Goal: Information Seeking & Learning: Learn about a topic

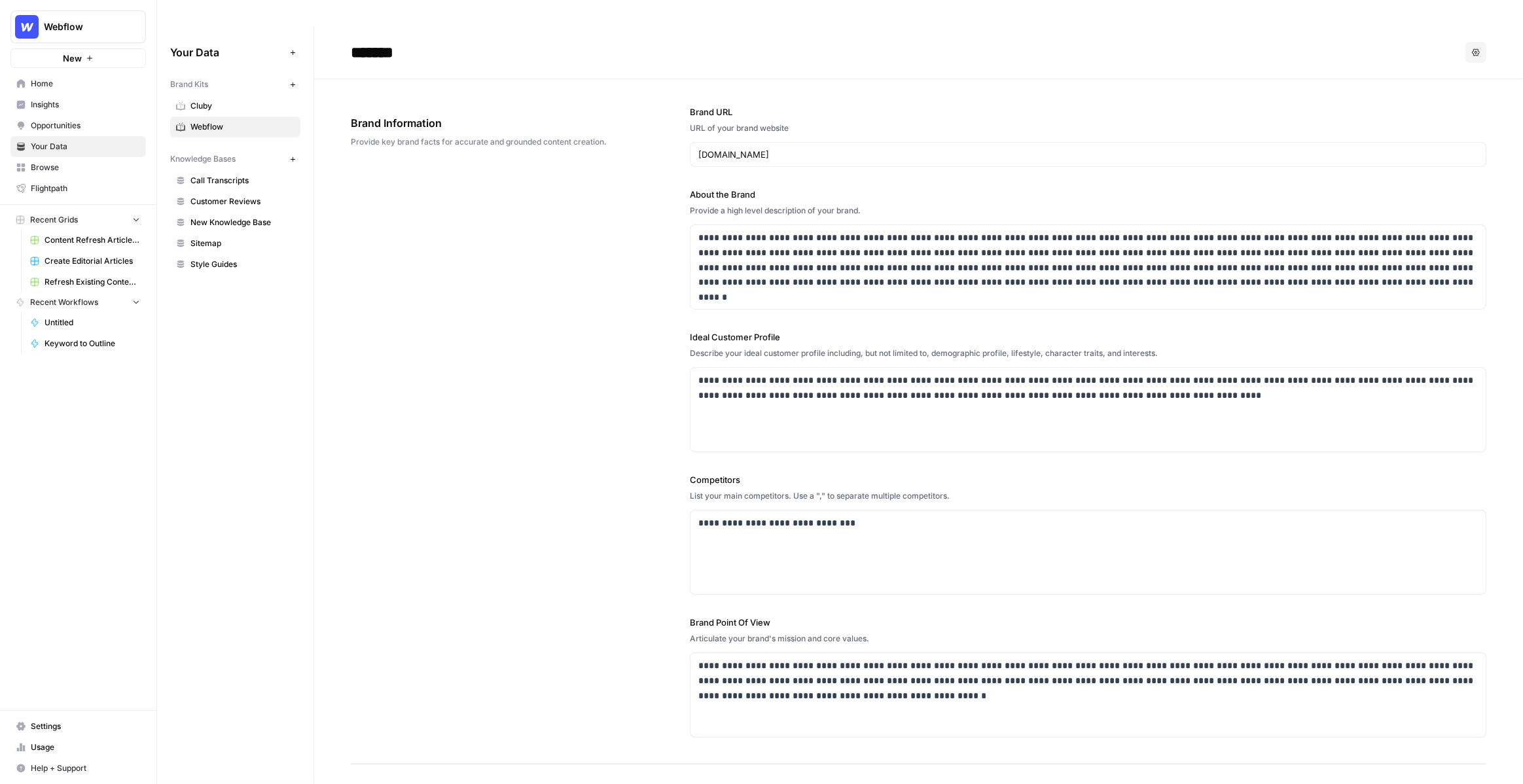
click at [72, 104] on span "Insights" at bounding box center [85, 105] width 110 height 12
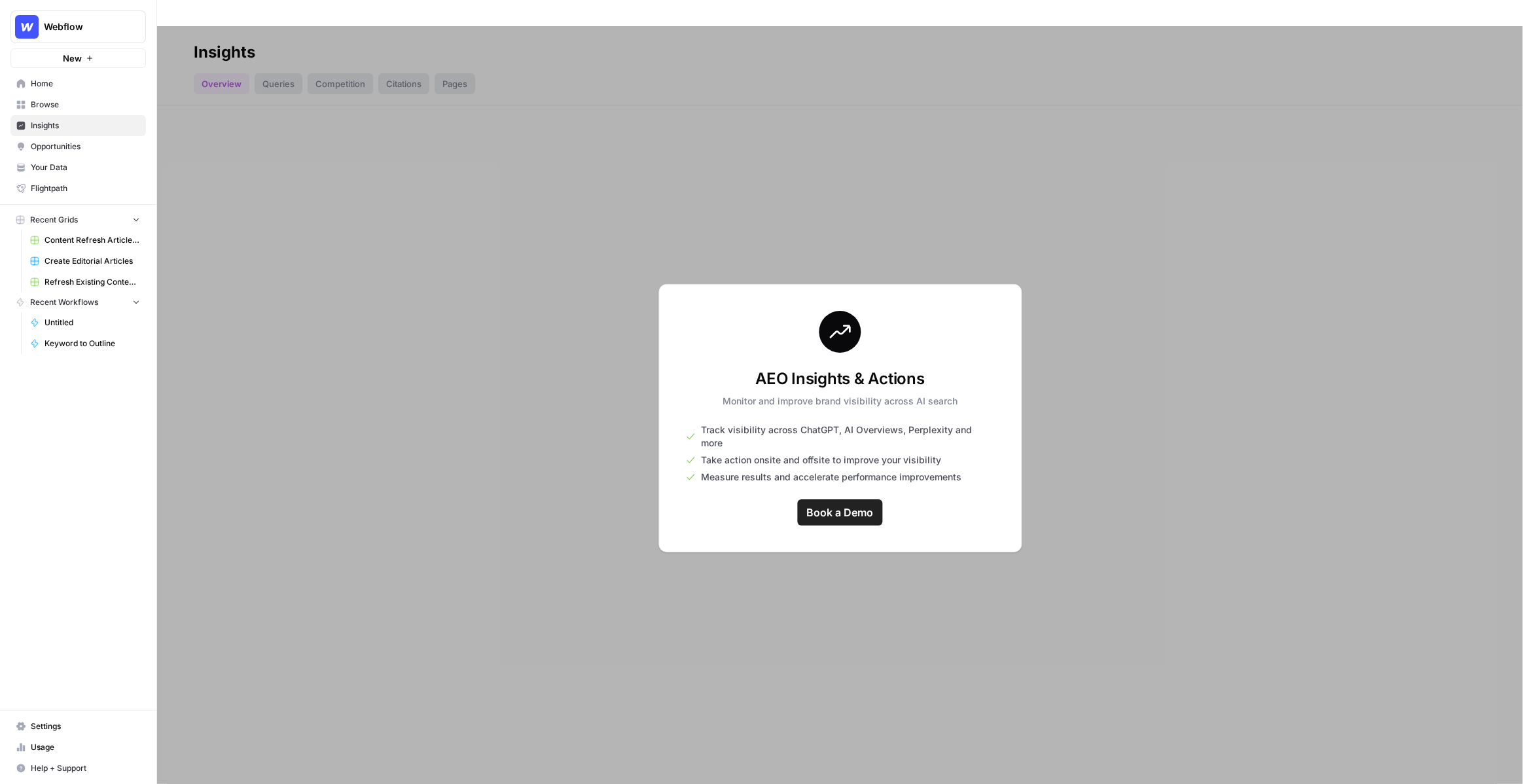
click at [781, 189] on div at bounding box center [840, 418] width 1366 height 784
click at [1016, 150] on div at bounding box center [840, 418] width 1366 height 784
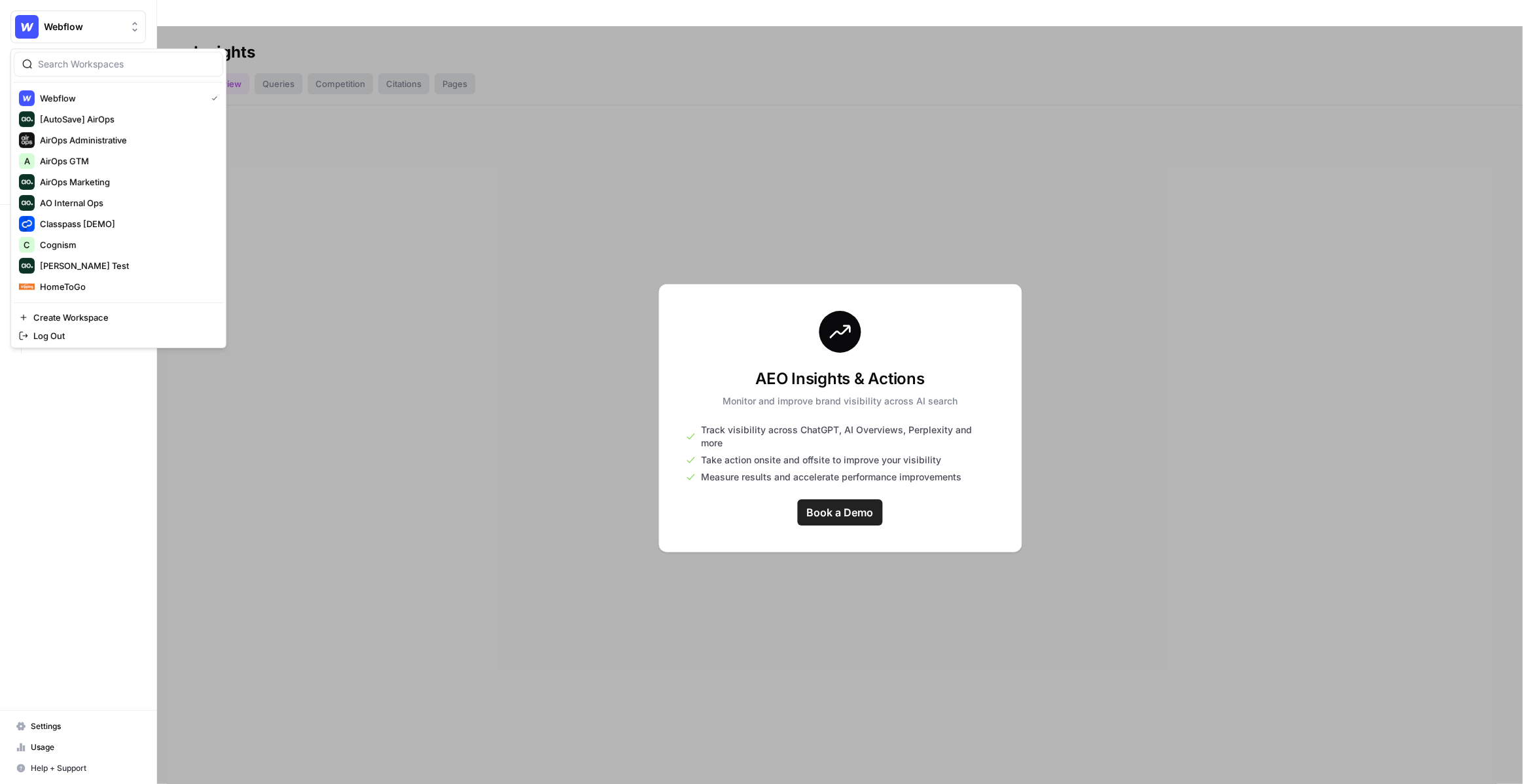
click at [94, 28] on span "Webflow" at bounding box center [83, 26] width 79 height 13
click at [101, 153] on span "AirOps GTM" at bounding box center [126, 151] width 173 height 13
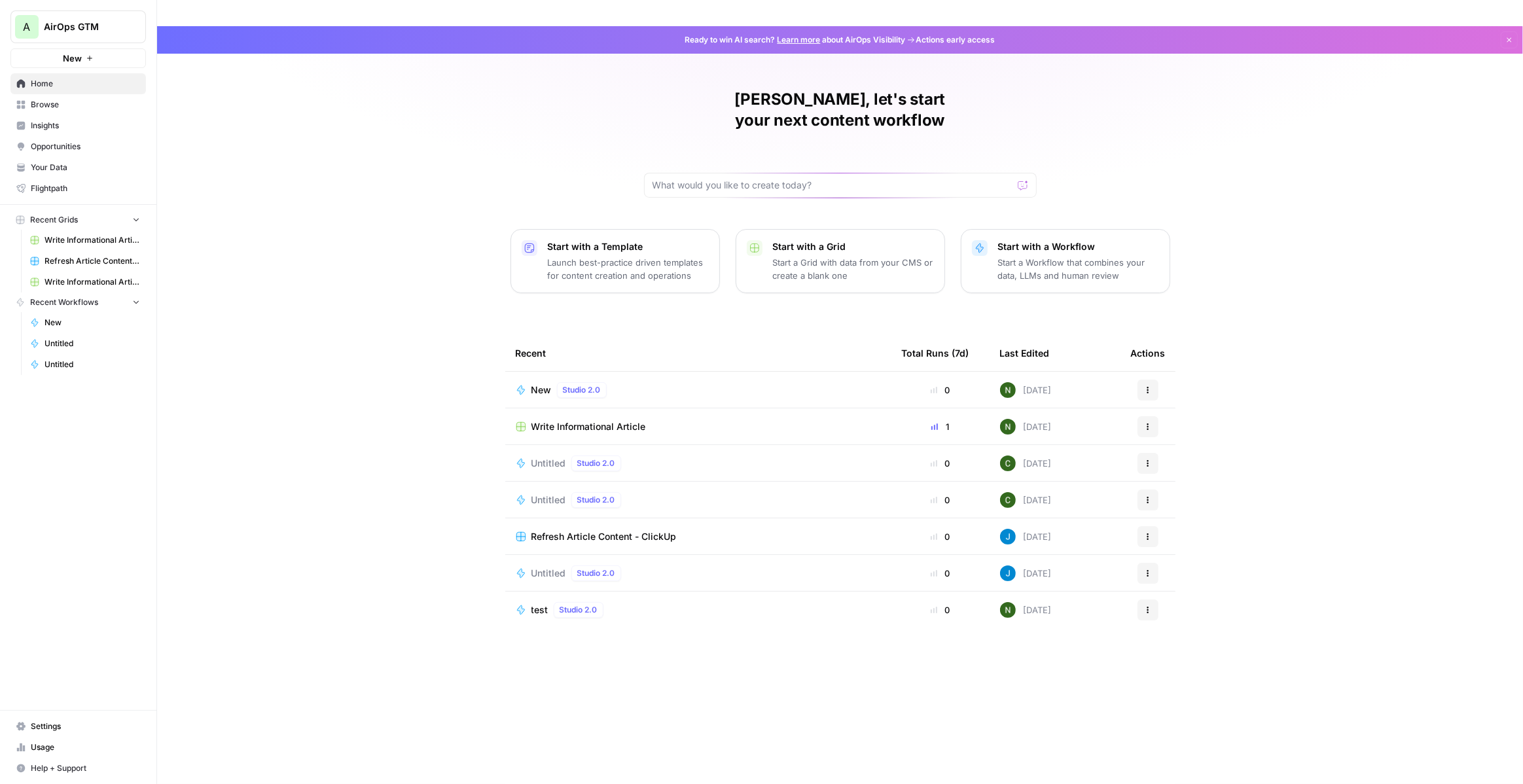
click at [92, 126] on span "Insights" at bounding box center [85, 125] width 110 height 12
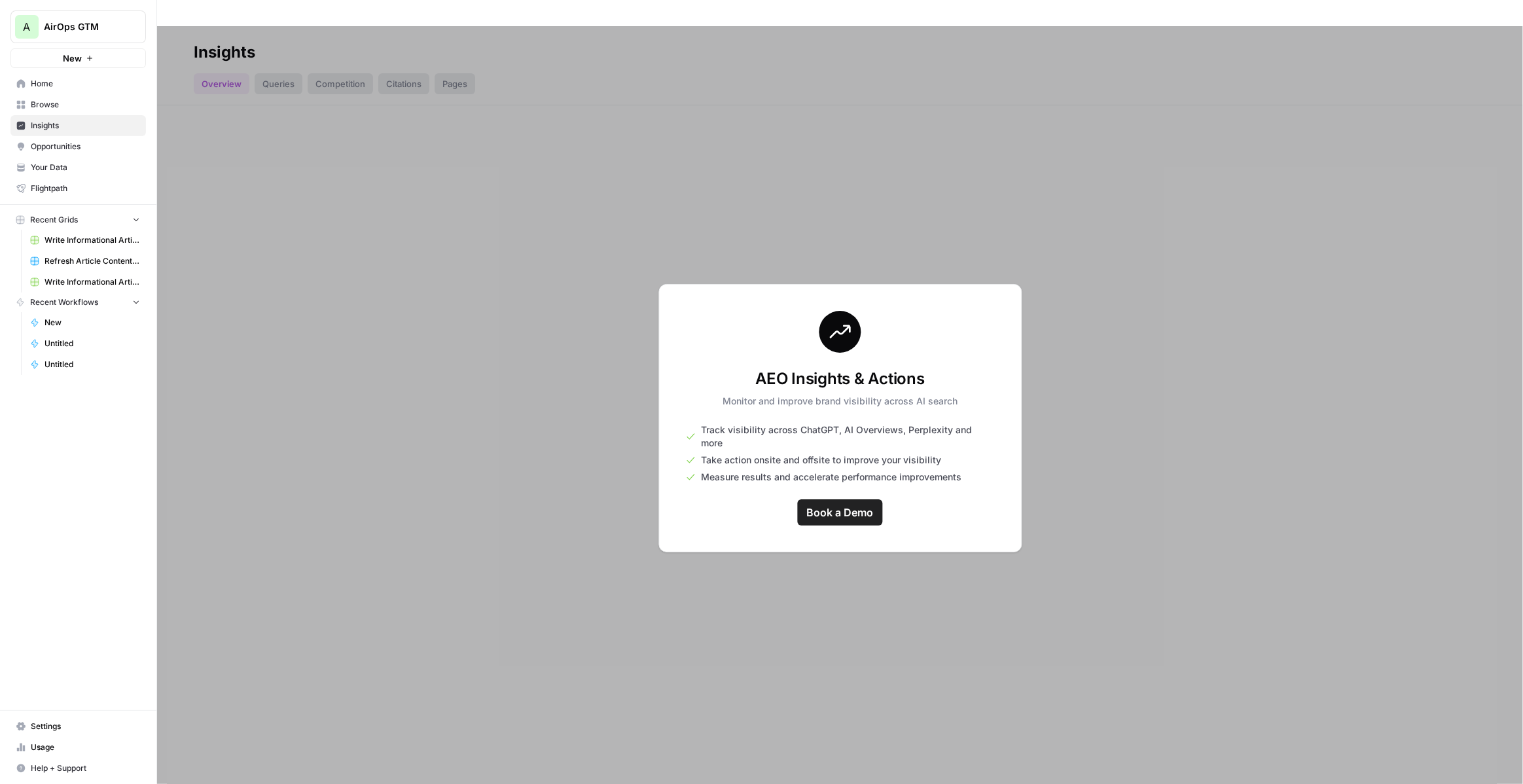
click at [133, 123] on span "Insights" at bounding box center [85, 125] width 110 height 12
click at [113, 38] on button "A AirOps GTM" at bounding box center [78, 26] width 136 height 32
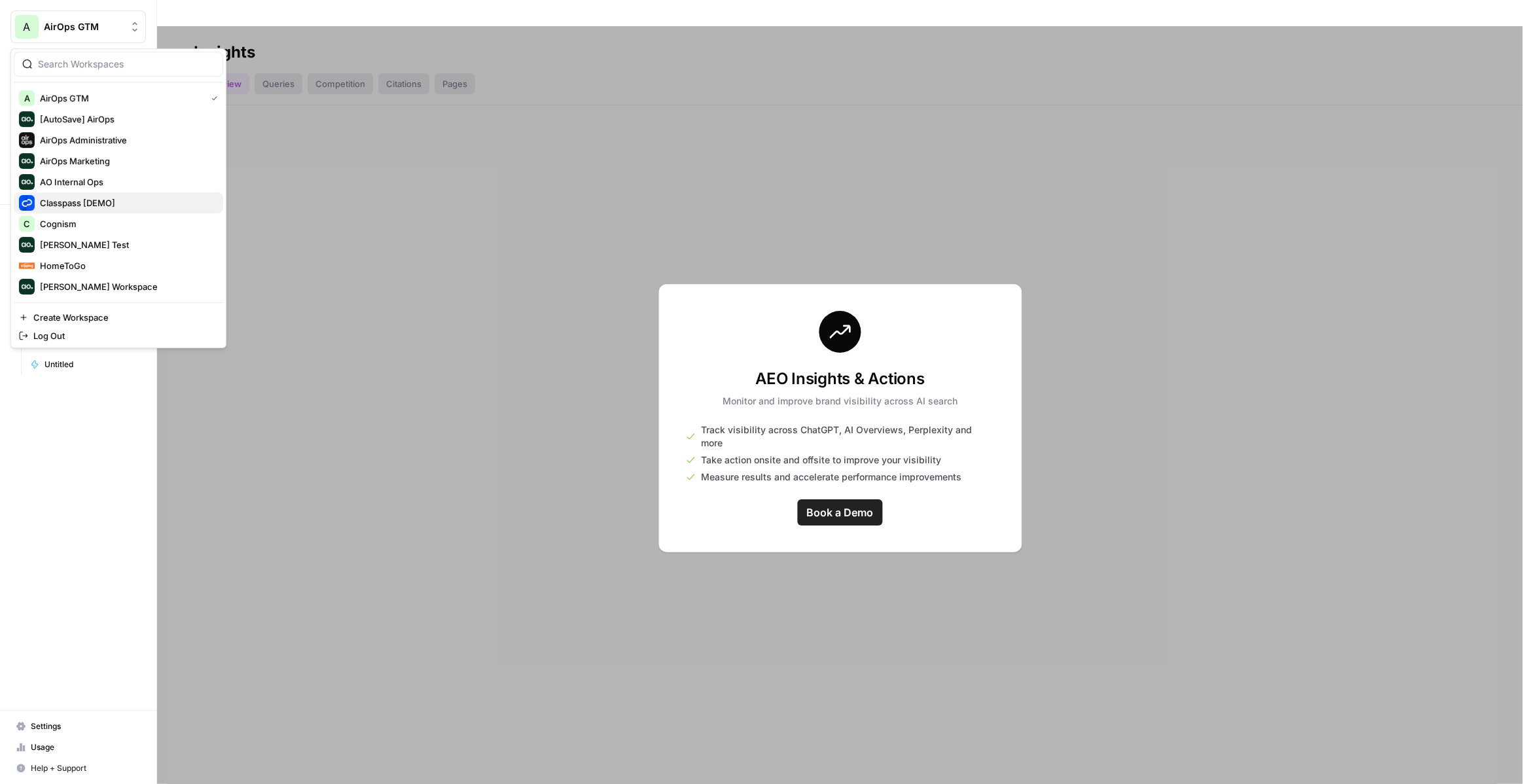
scroll to position [63, 0]
click at [112, 287] on span "Webflow" at bounding box center [126, 286] width 173 height 13
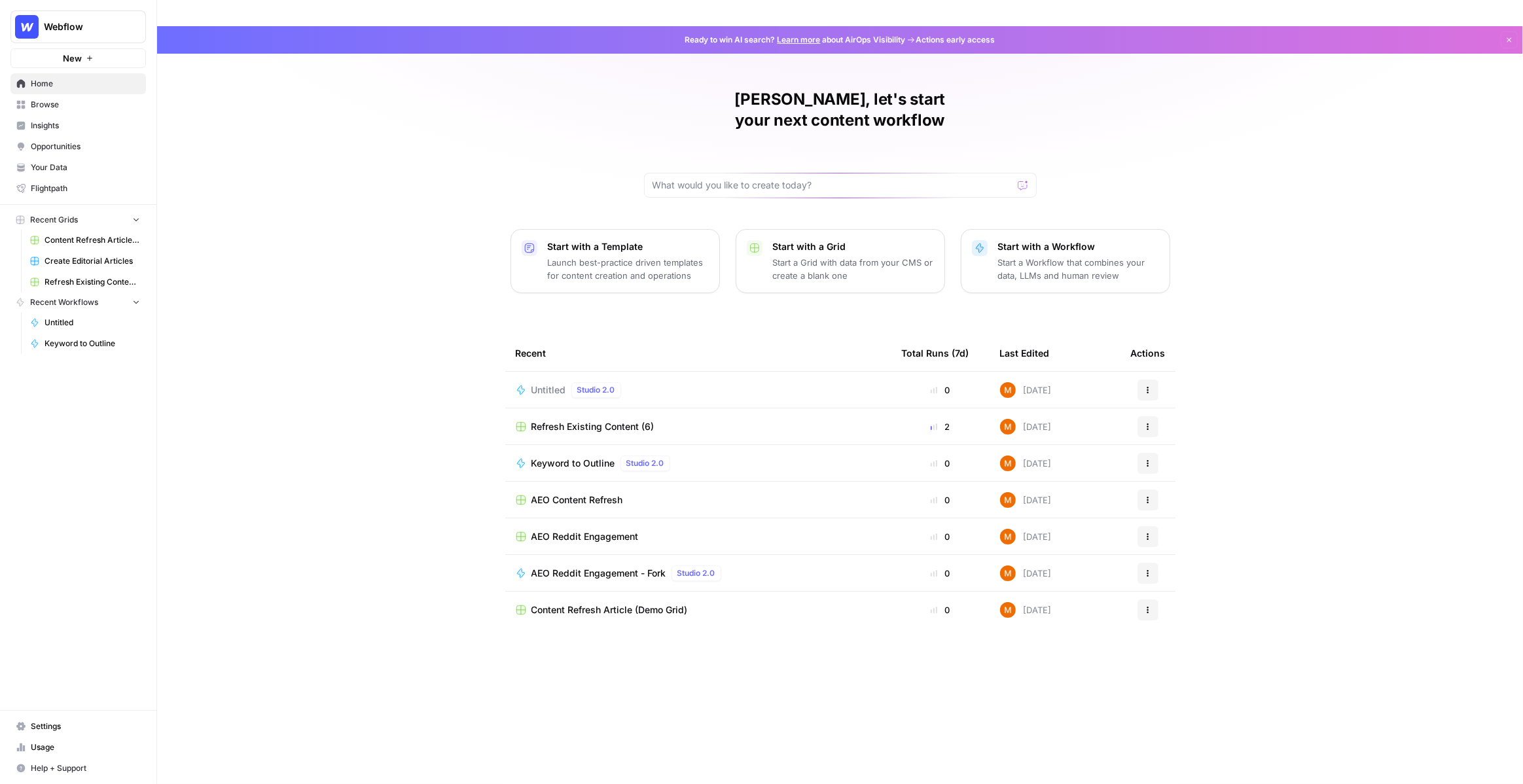
click at [94, 117] on link "Insights" at bounding box center [78, 125] width 136 height 21
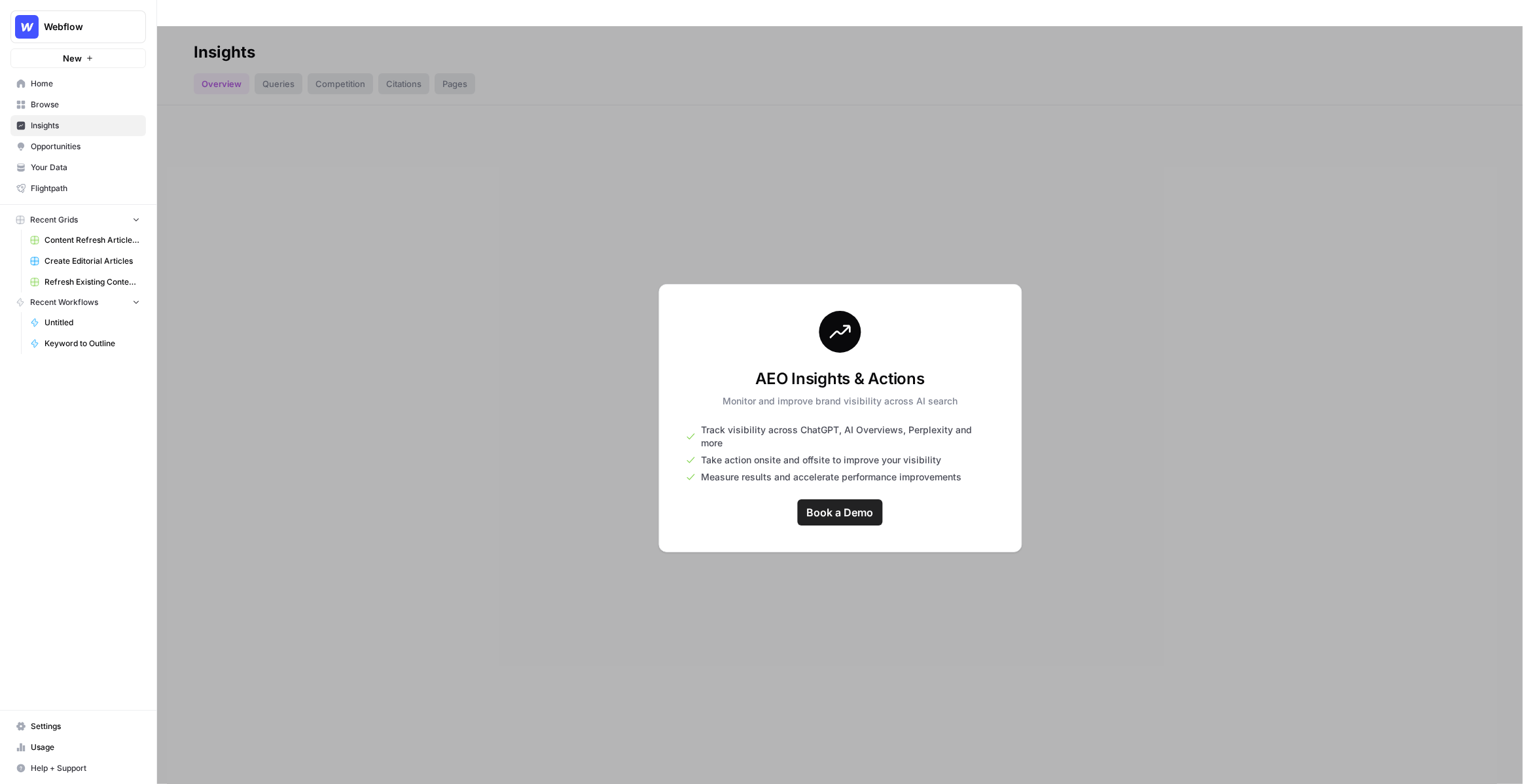
click at [216, 153] on div at bounding box center [840, 418] width 1366 height 784
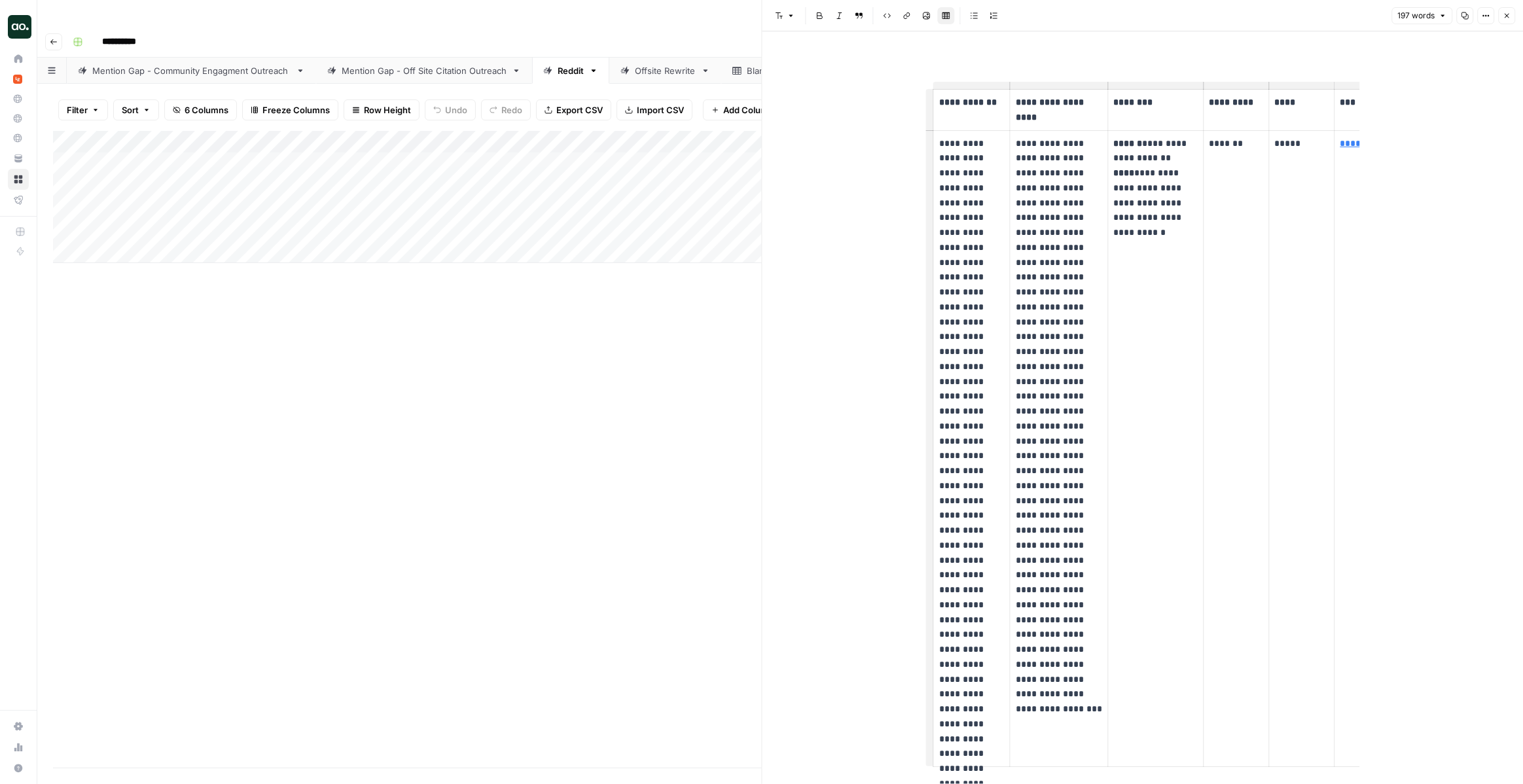
scroll to position [47, 0]
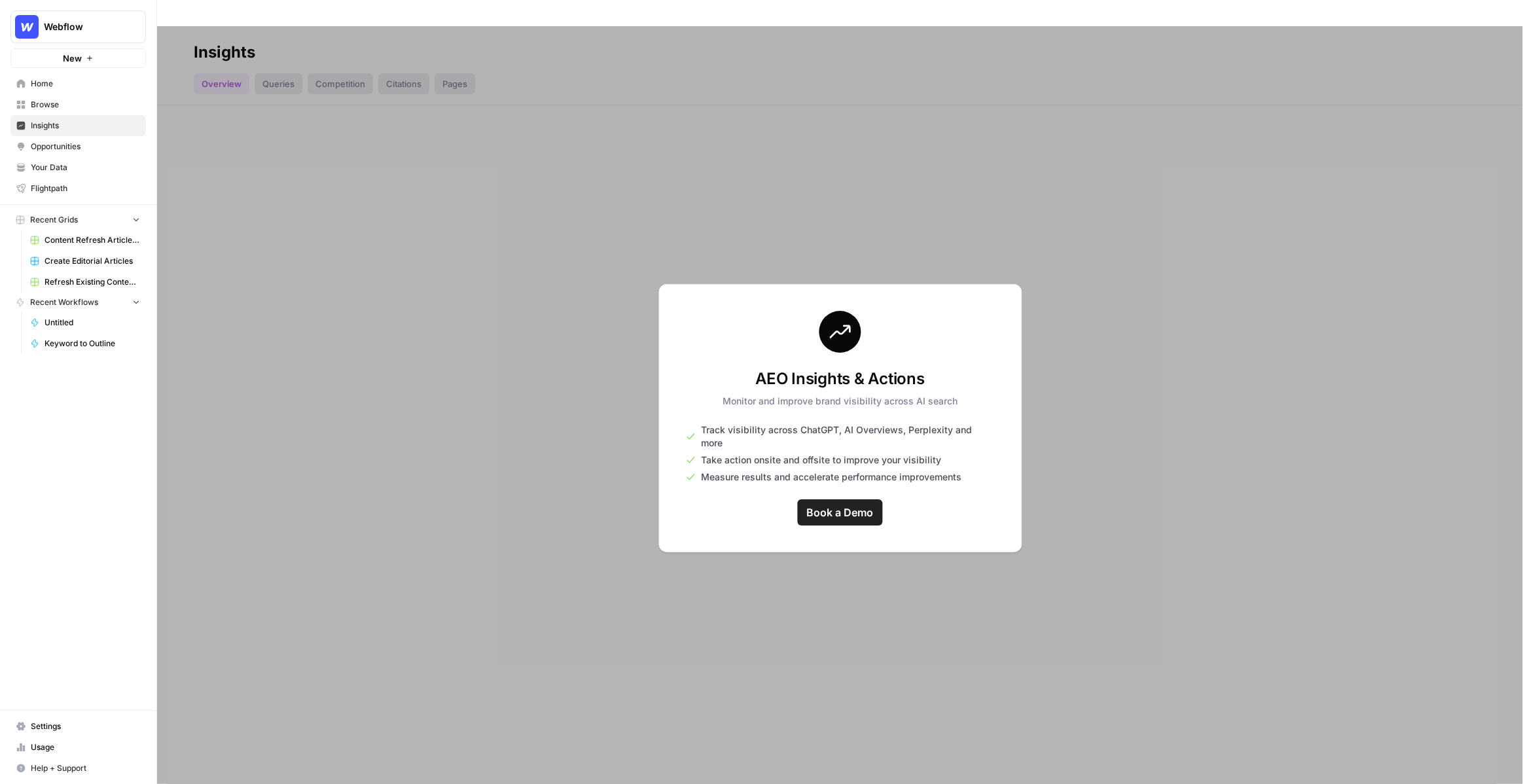
click at [82, 123] on span "Insights" at bounding box center [85, 125] width 110 height 12
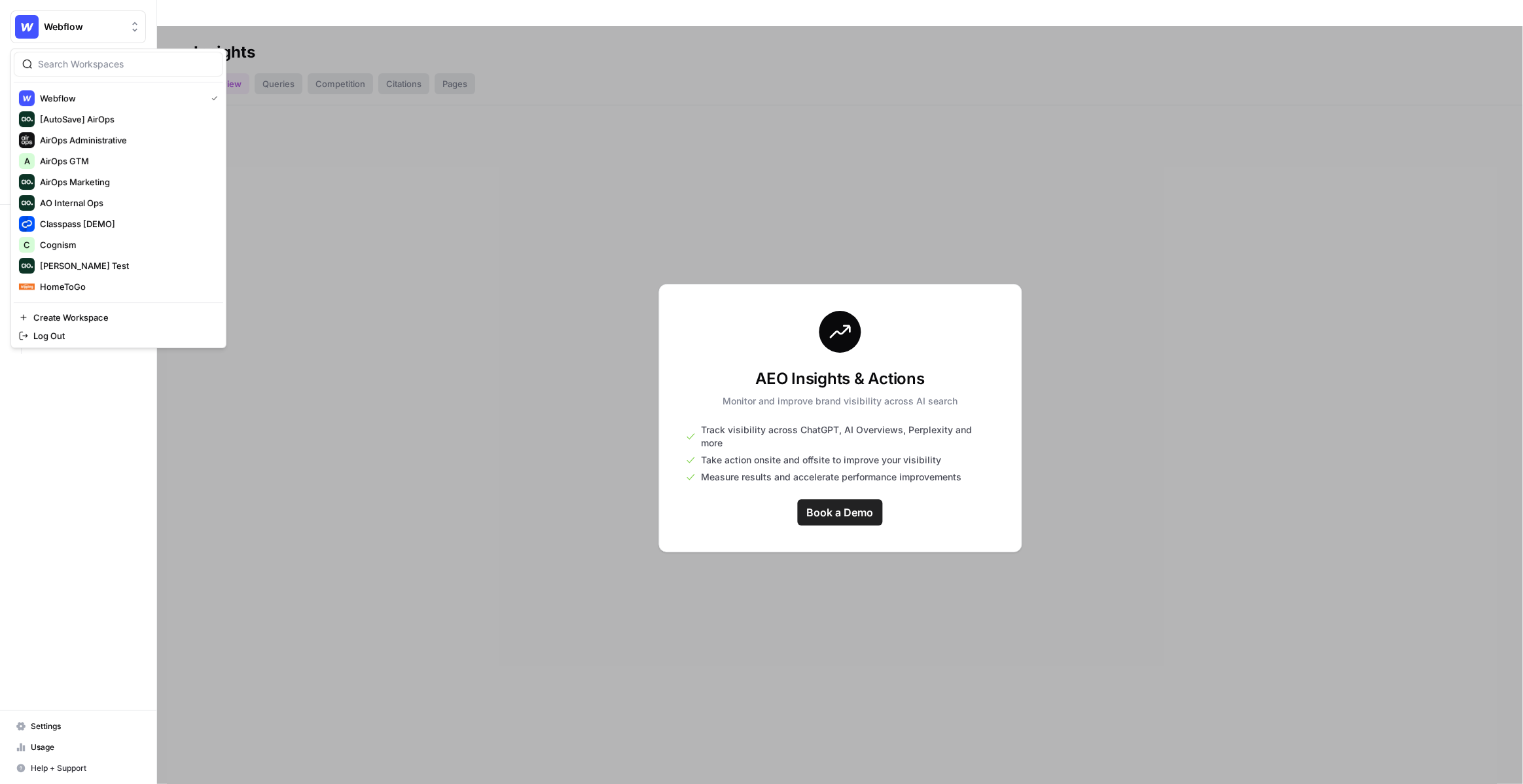
click at [46, 15] on button "Webflow" at bounding box center [78, 26] width 136 height 32
click at [76, 186] on span "Cognism" at bounding box center [126, 182] width 173 height 13
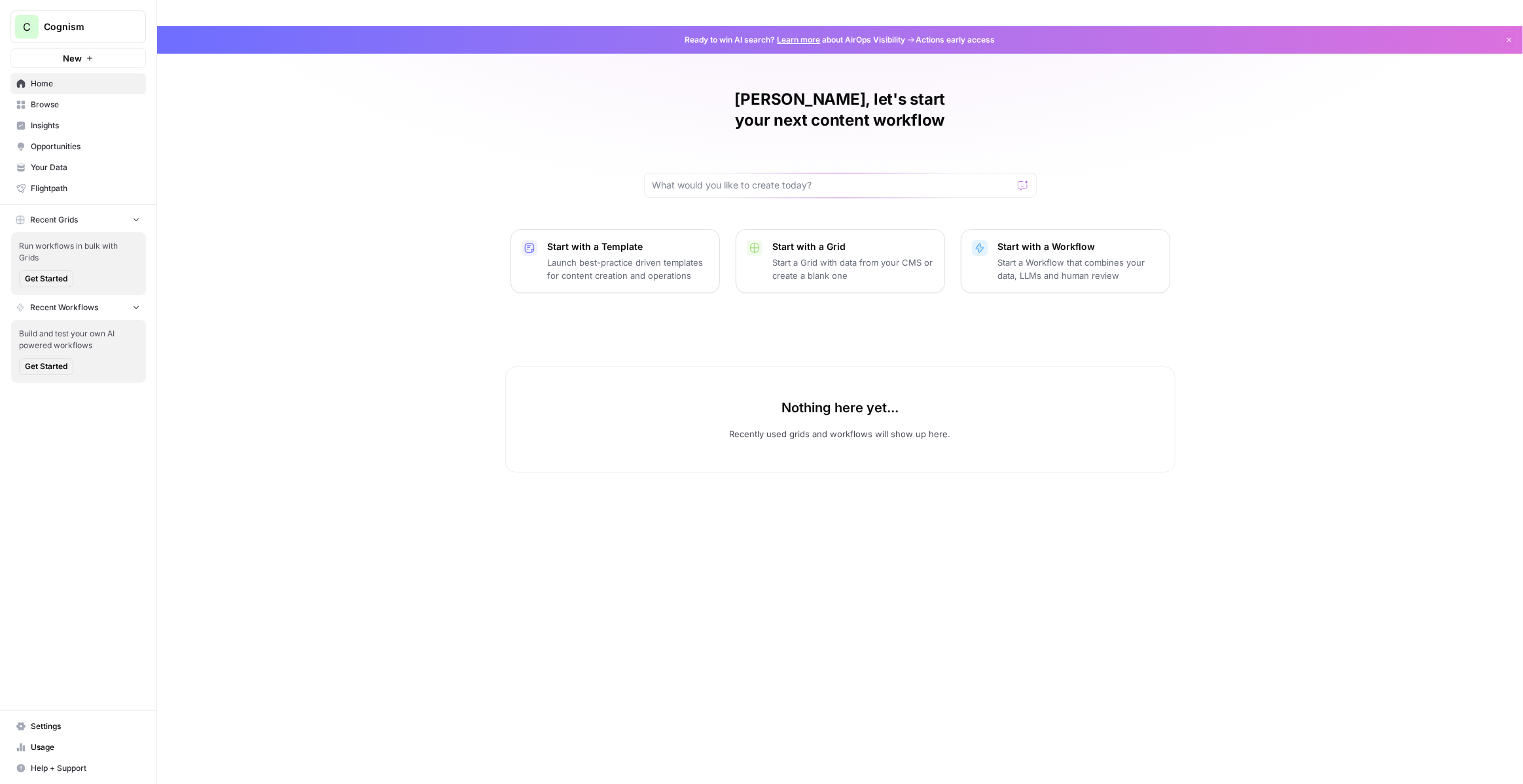
click at [69, 125] on span "Insights" at bounding box center [85, 125] width 110 height 12
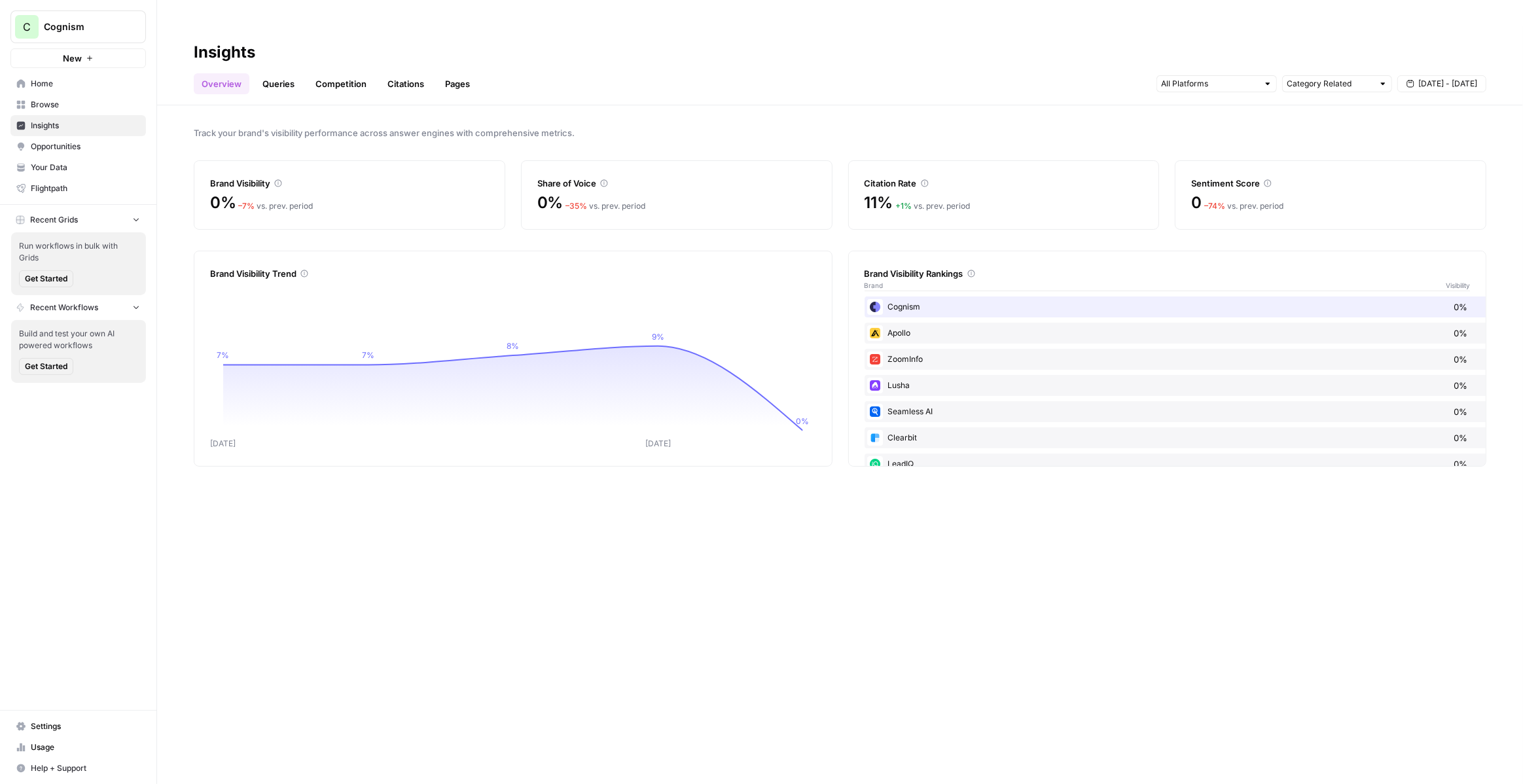
click at [559, 193] on span "0%" at bounding box center [550, 202] width 26 height 21
click at [216, 193] on span "0%" at bounding box center [223, 202] width 26 height 21
click at [284, 73] on link "Queries" at bounding box center [278, 83] width 48 height 21
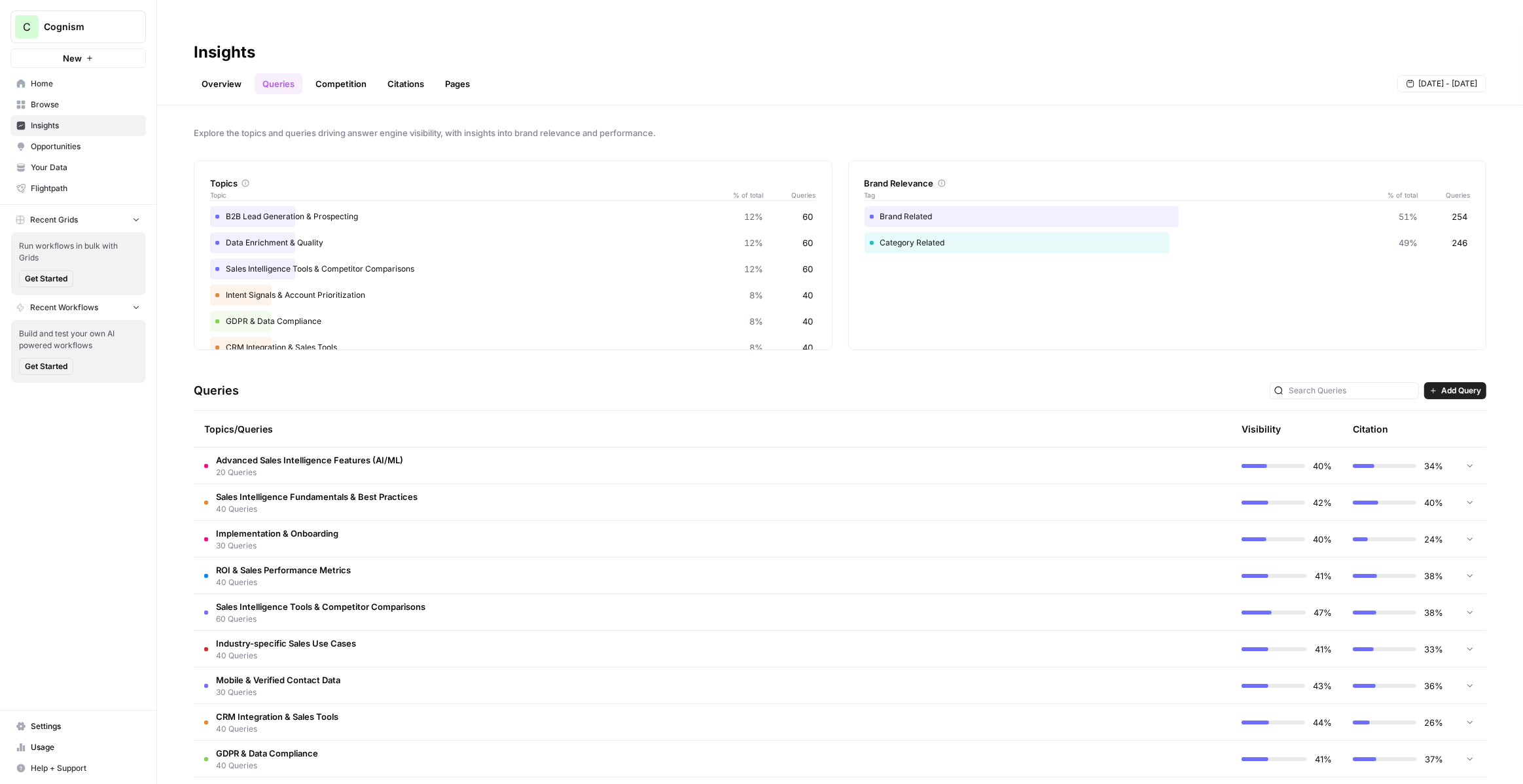
click at [593, 448] on td "Advanced Sales Intelligence Features (AI/ML) 20 Queries" at bounding box center [656, 465] width 926 height 36
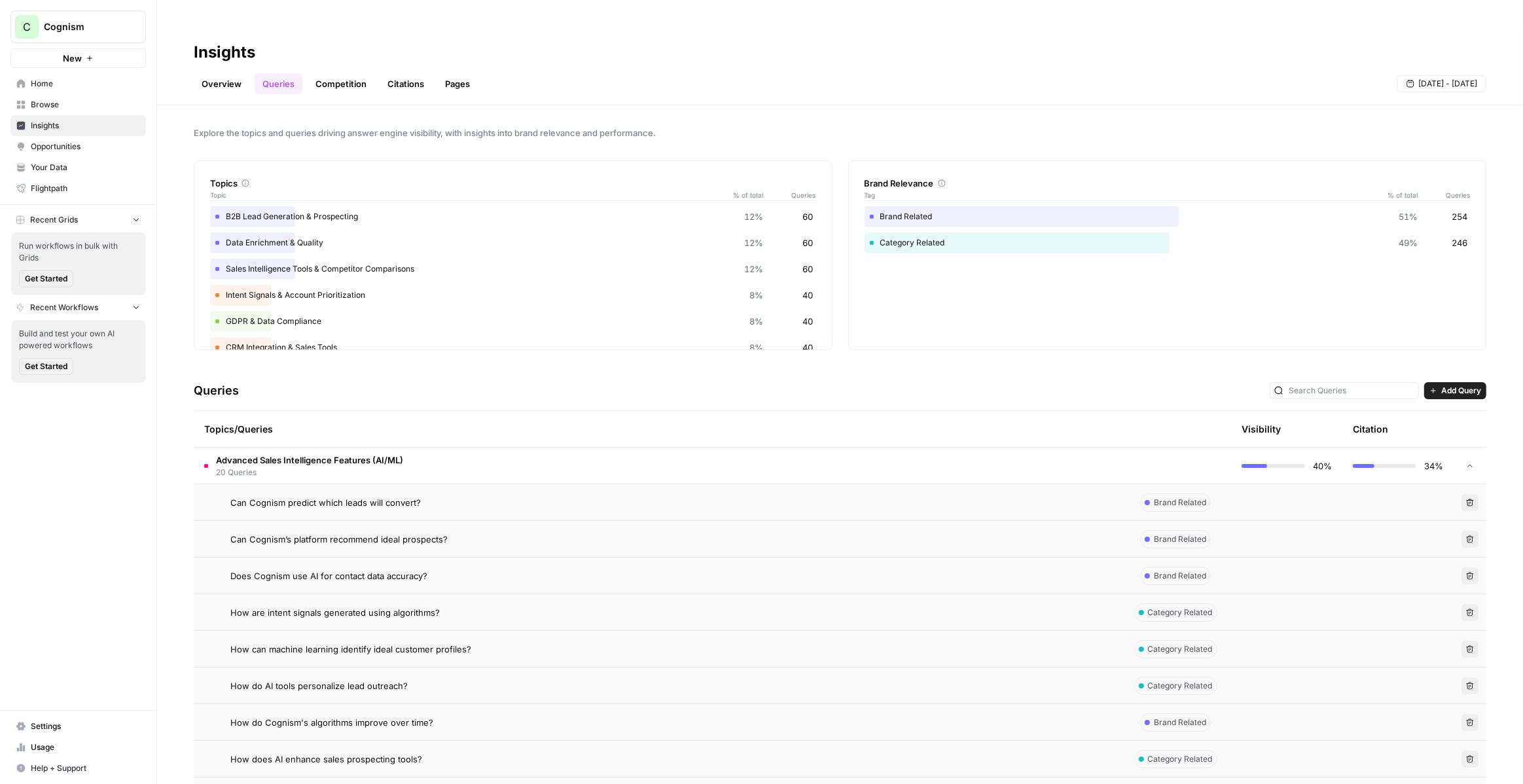
click at [585, 448] on td "Advanced Sales Intelligence Features (AI/ML) 20 Queries" at bounding box center [656, 465] width 926 height 36
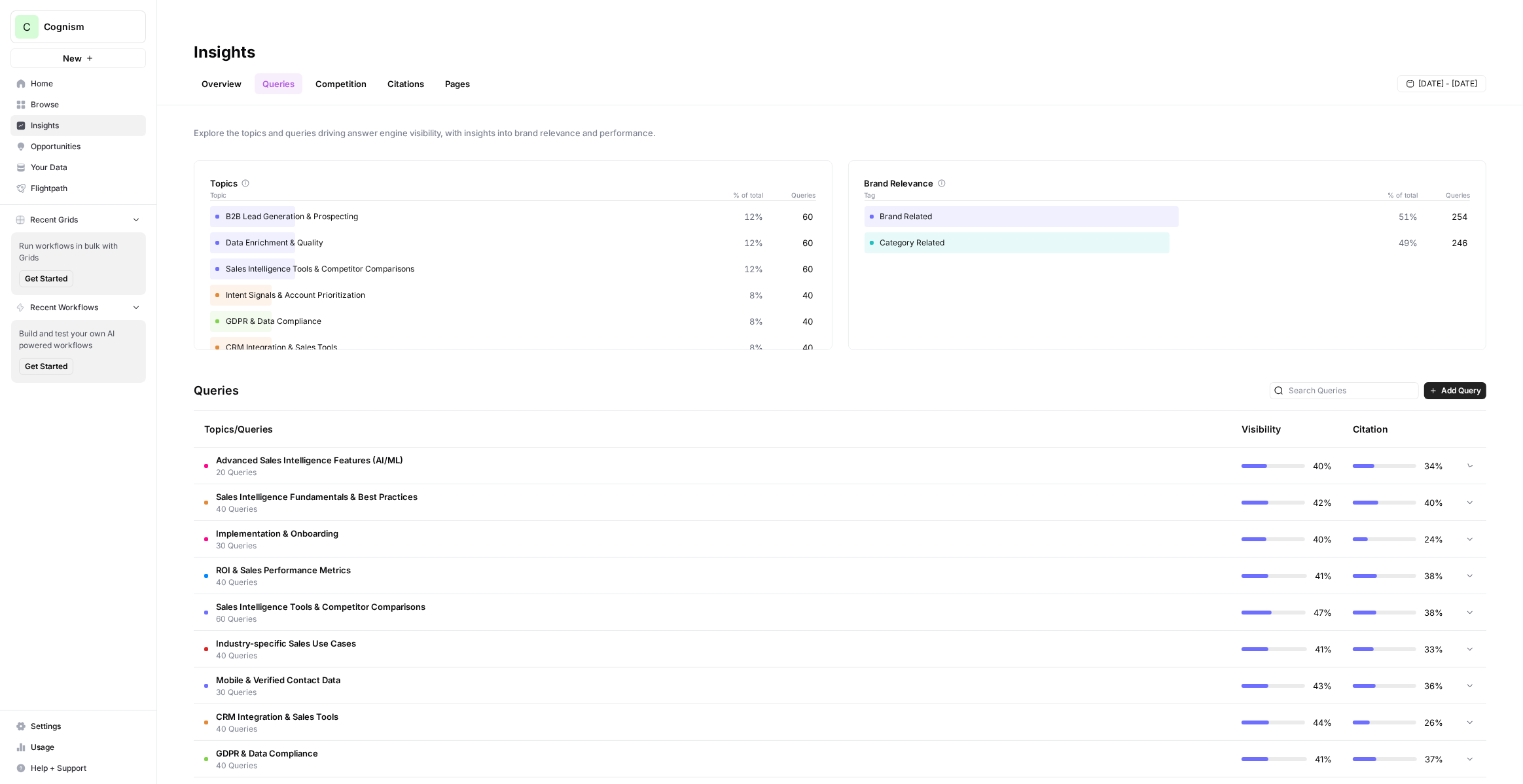
click at [585, 448] on td "Advanced Sales Intelligence Features (AI/ML) 20 Queries" at bounding box center [656, 465] width 926 height 36
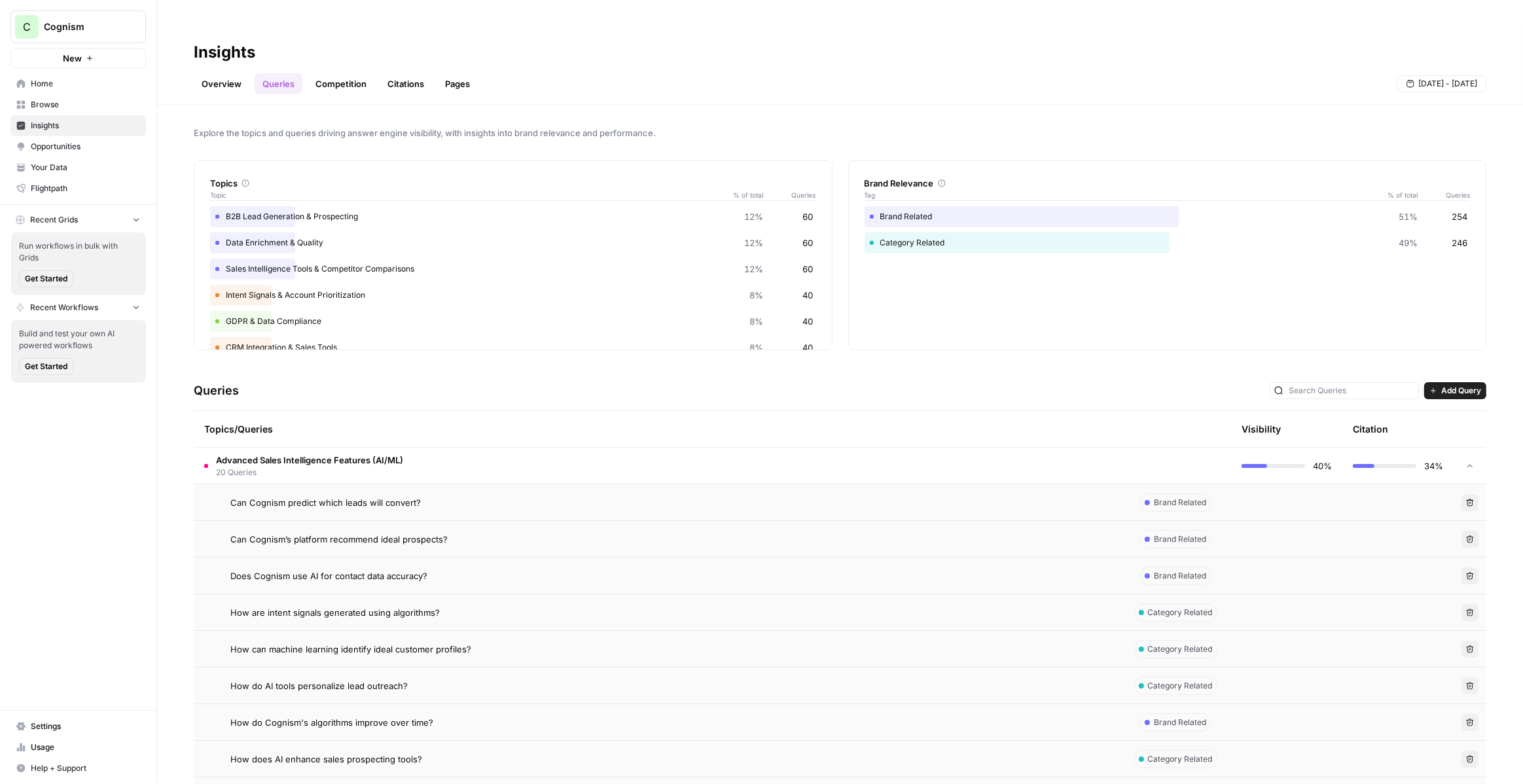
click at [529, 557] on td "Does Cognism use AI for contact data accuracy?" at bounding box center [656, 575] width 926 height 36
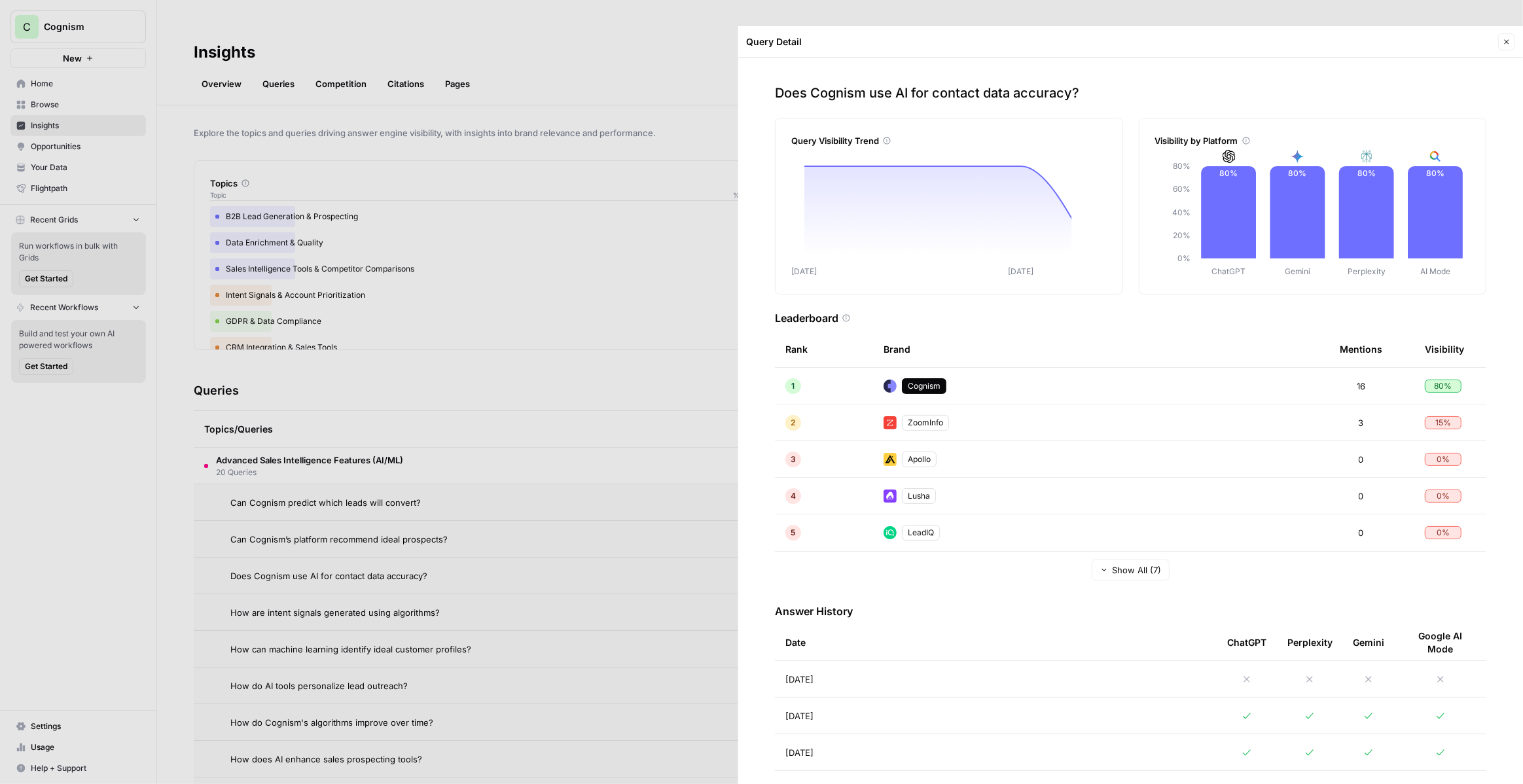
scroll to position [60, 0]
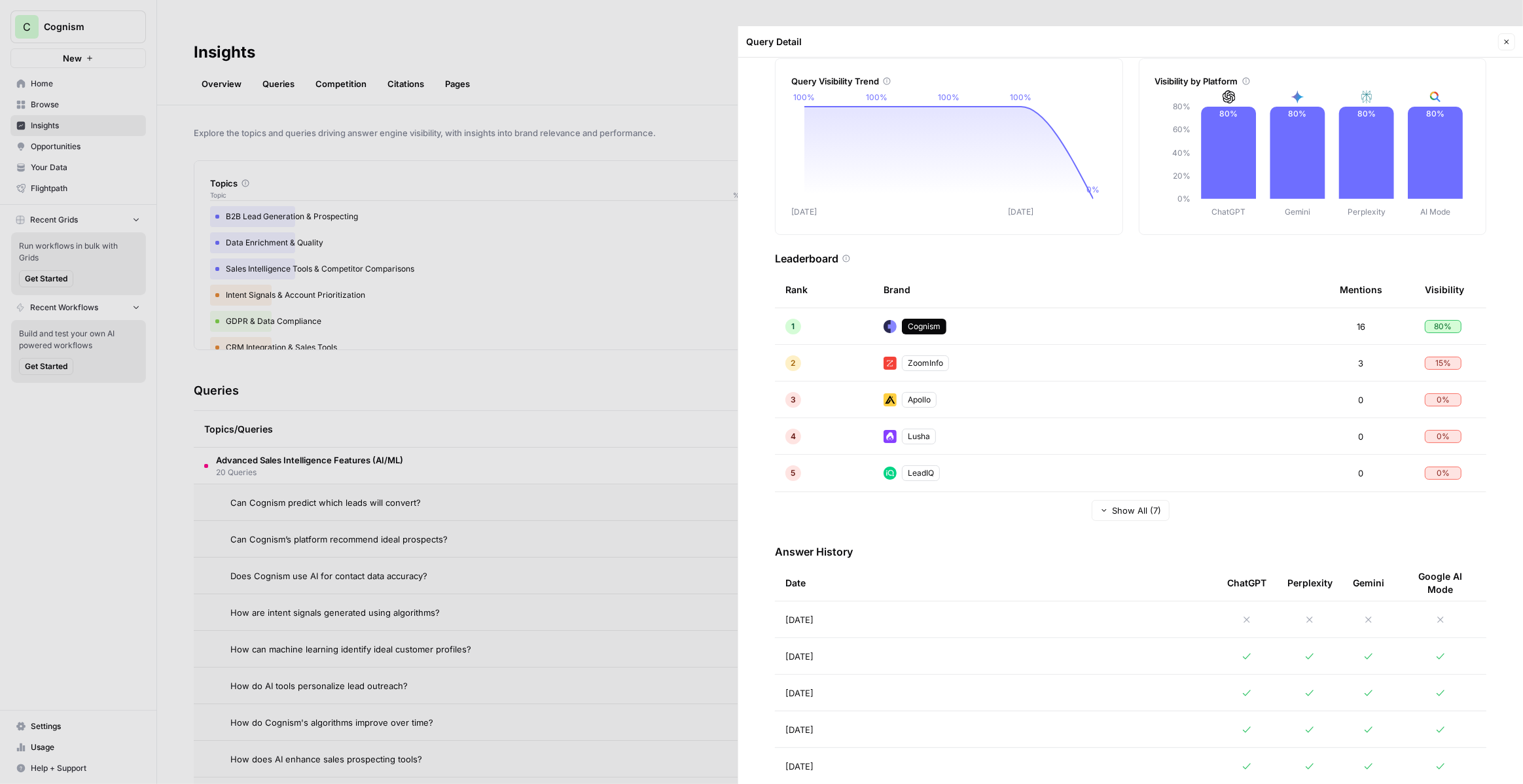
click at [643, 487] on div at bounding box center [761, 392] width 1523 height 784
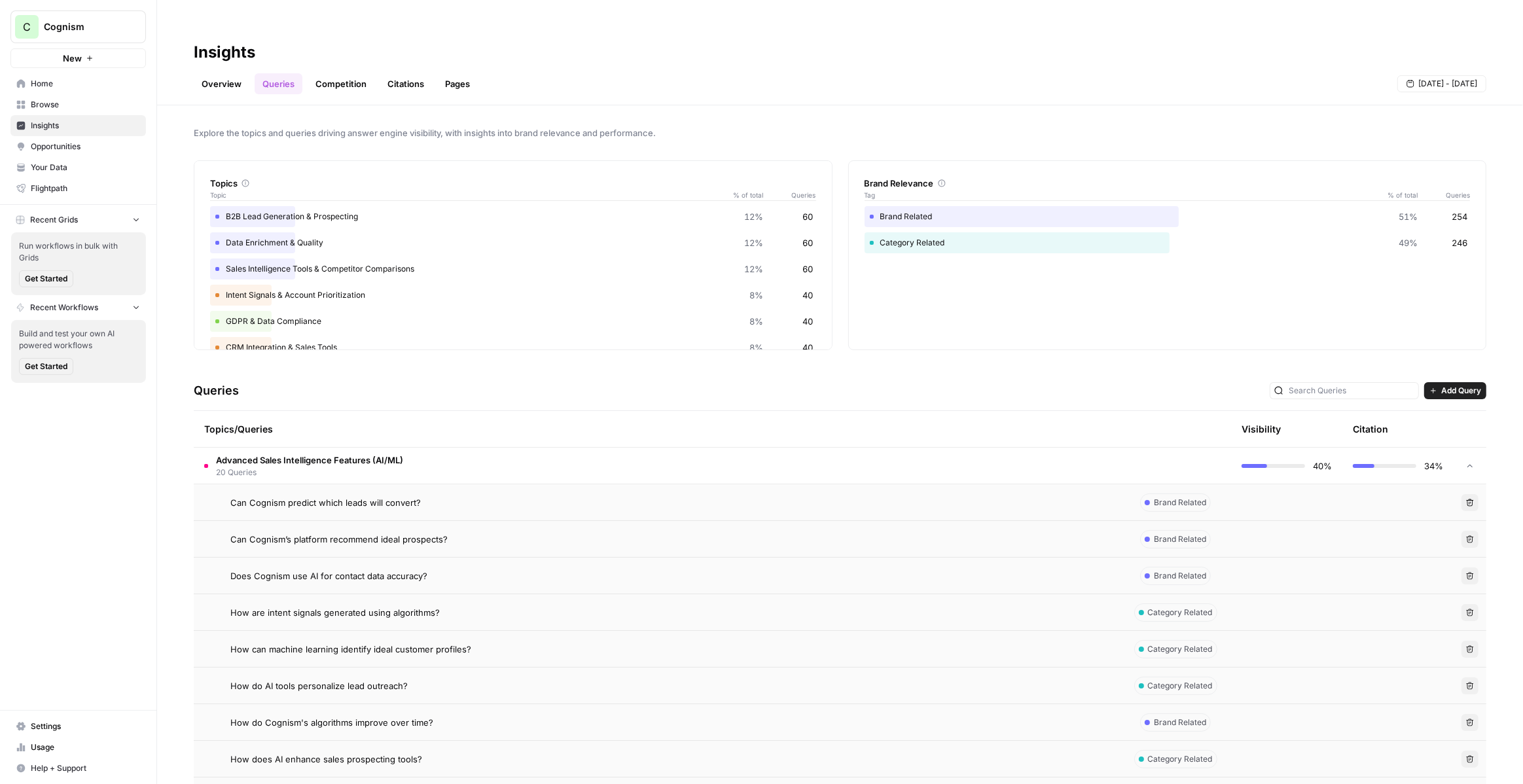
click at [350, 73] on link "Competition" at bounding box center [340, 83] width 67 height 21
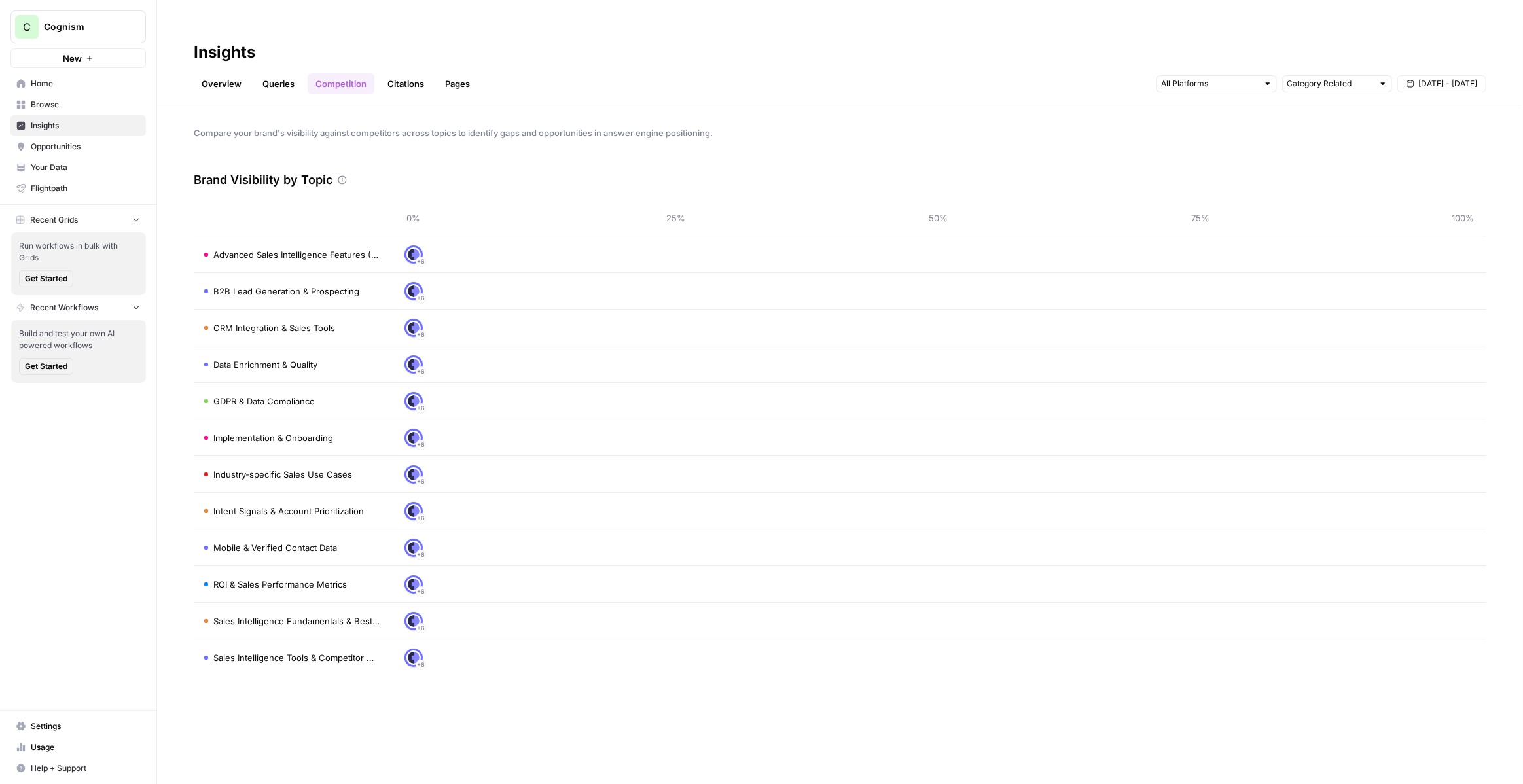
click at [498, 244] on div "+ 6" at bounding box center [938, 254] width 1050 height 21
click at [394, 69] on header "Insights Overview Queries Competition Citations Pages Category Related Aug 28 -…" at bounding box center [840, 65] width 1366 height 79
click at [394, 73] on link "Citations" at bounding box center [406, 83] width 53 height 21
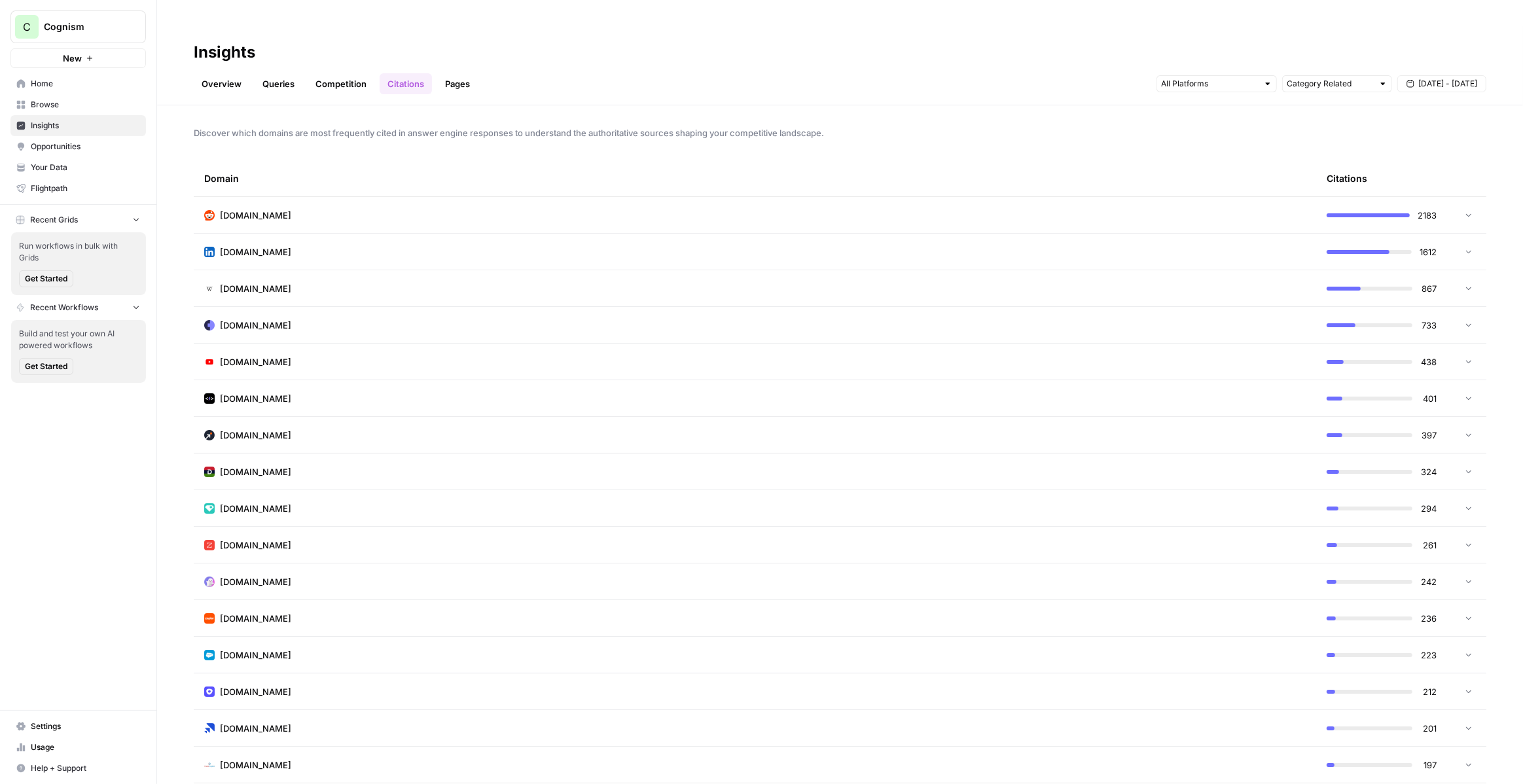
click at [466, 73] on link "Pages" at bounding box center [457, 83] width 40 height 21
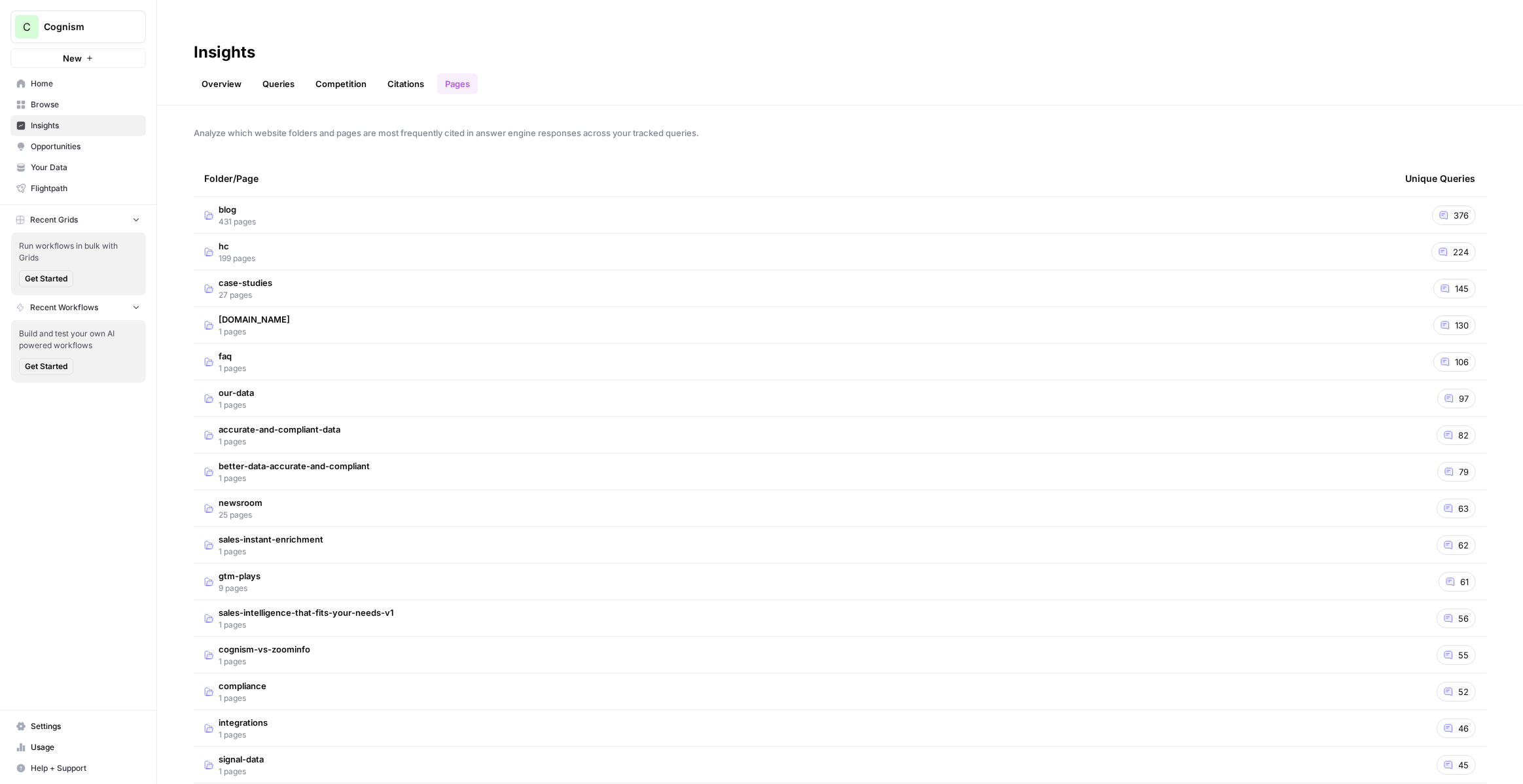
click at [438, 196] on td "blog 431 pages" at bounding box center [794, 214] width 1201 height 36
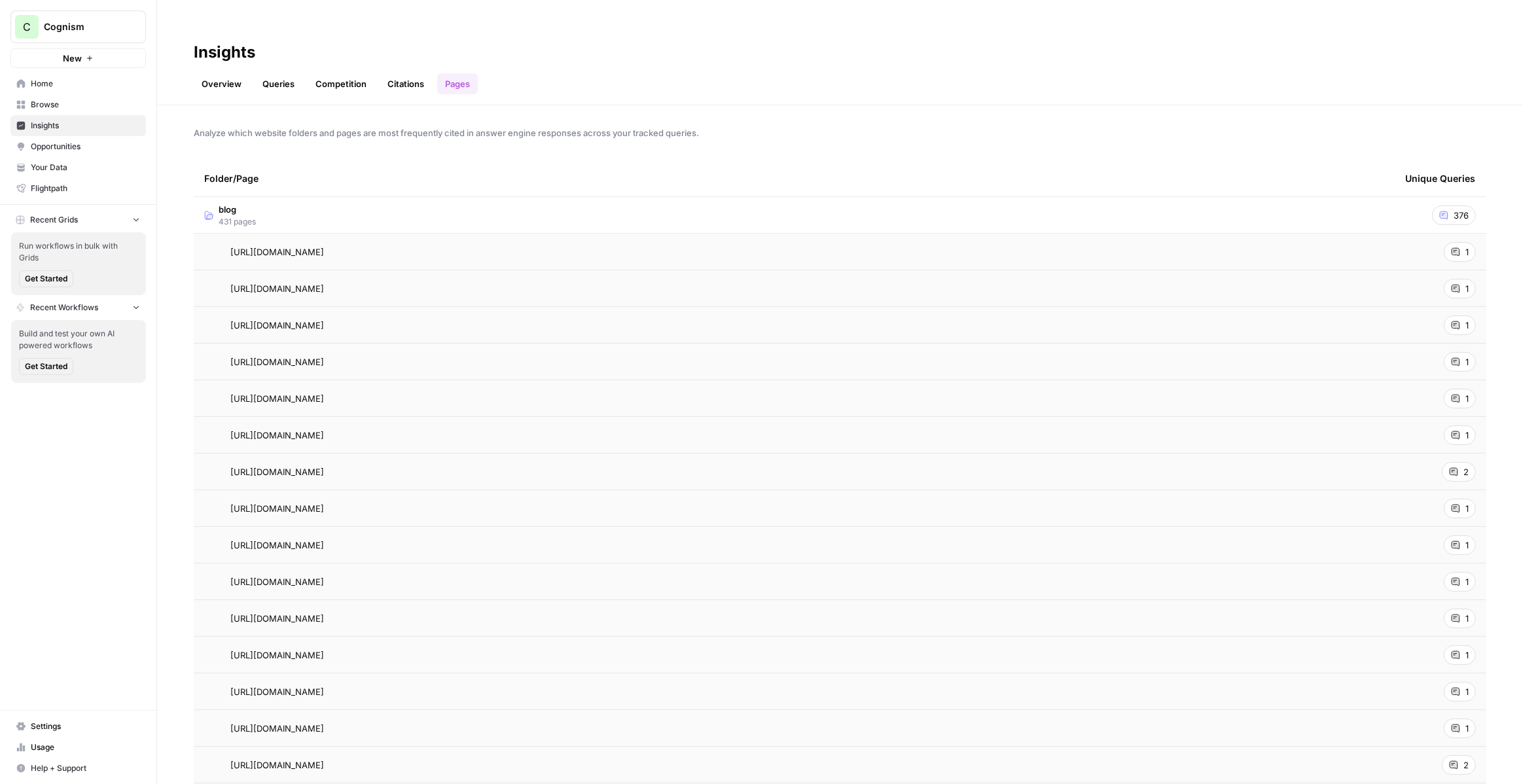
click at [1462, 242] on div "1" at bounding box center [1459, 252] width 32 height 20
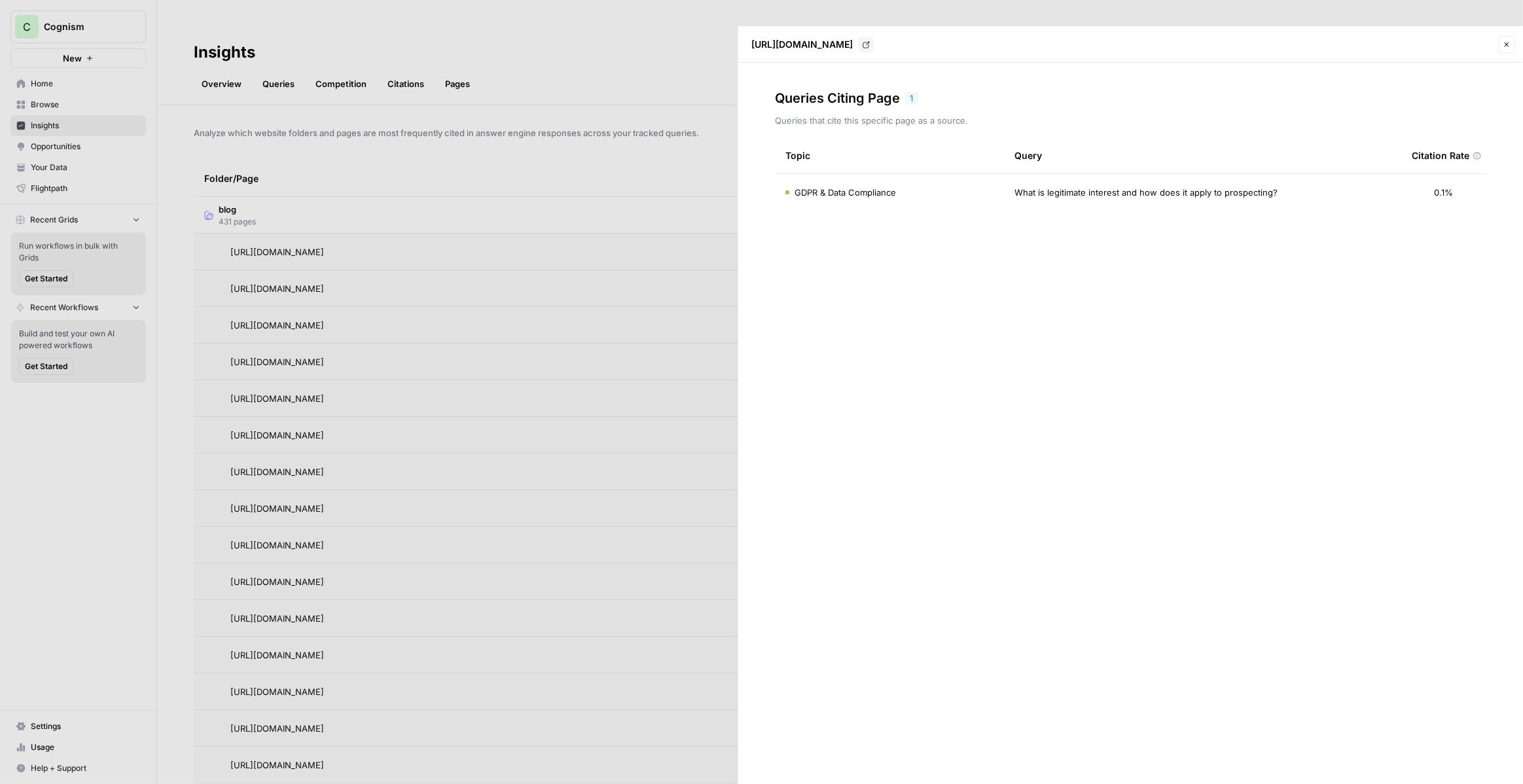
click at [897, 186] on div "GDPR & Data Compliance" at bounding box center [889, 192] width 208 height 13
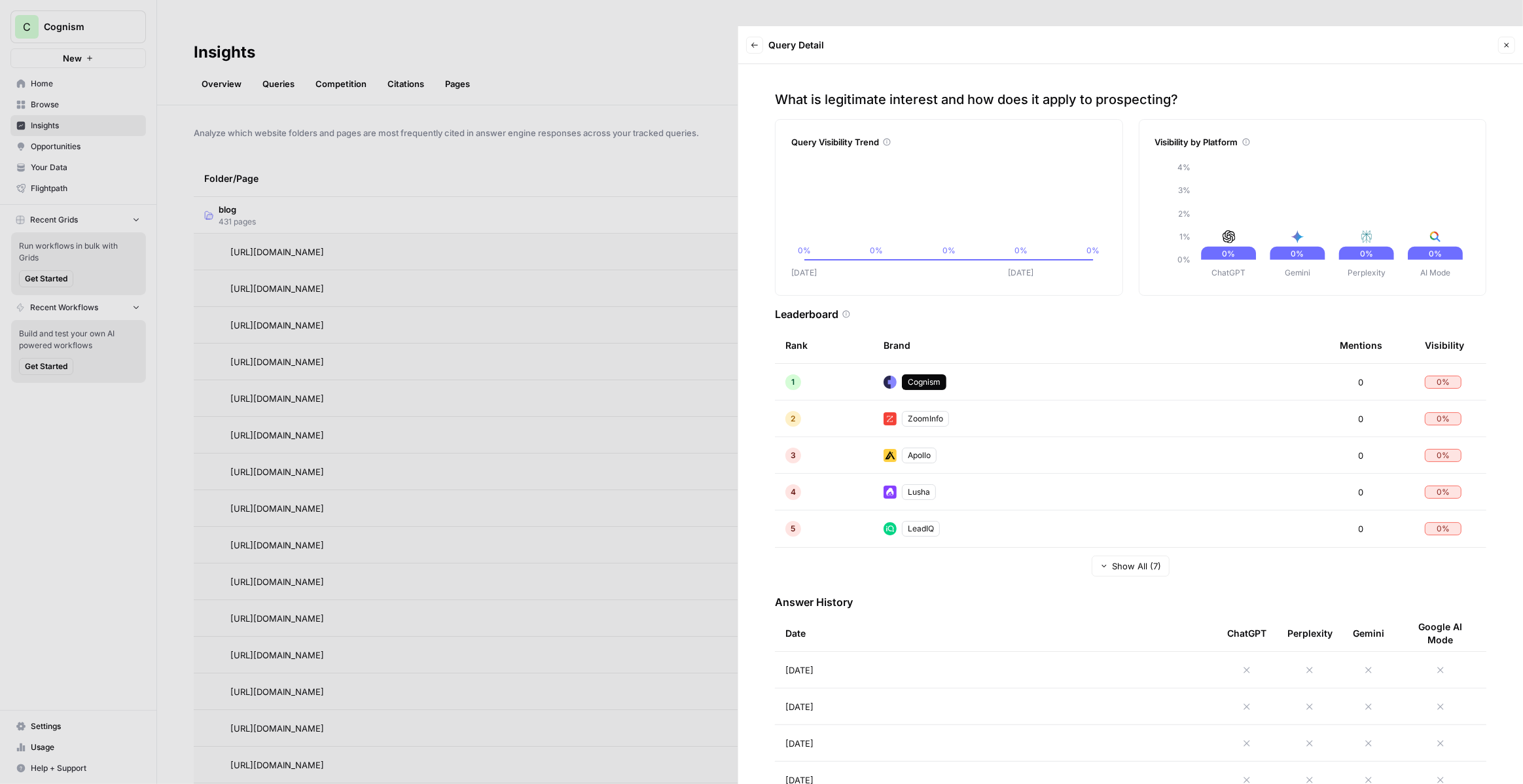
click at [650, 167] on div at bounding box center [761, 392] width 1523 height 784
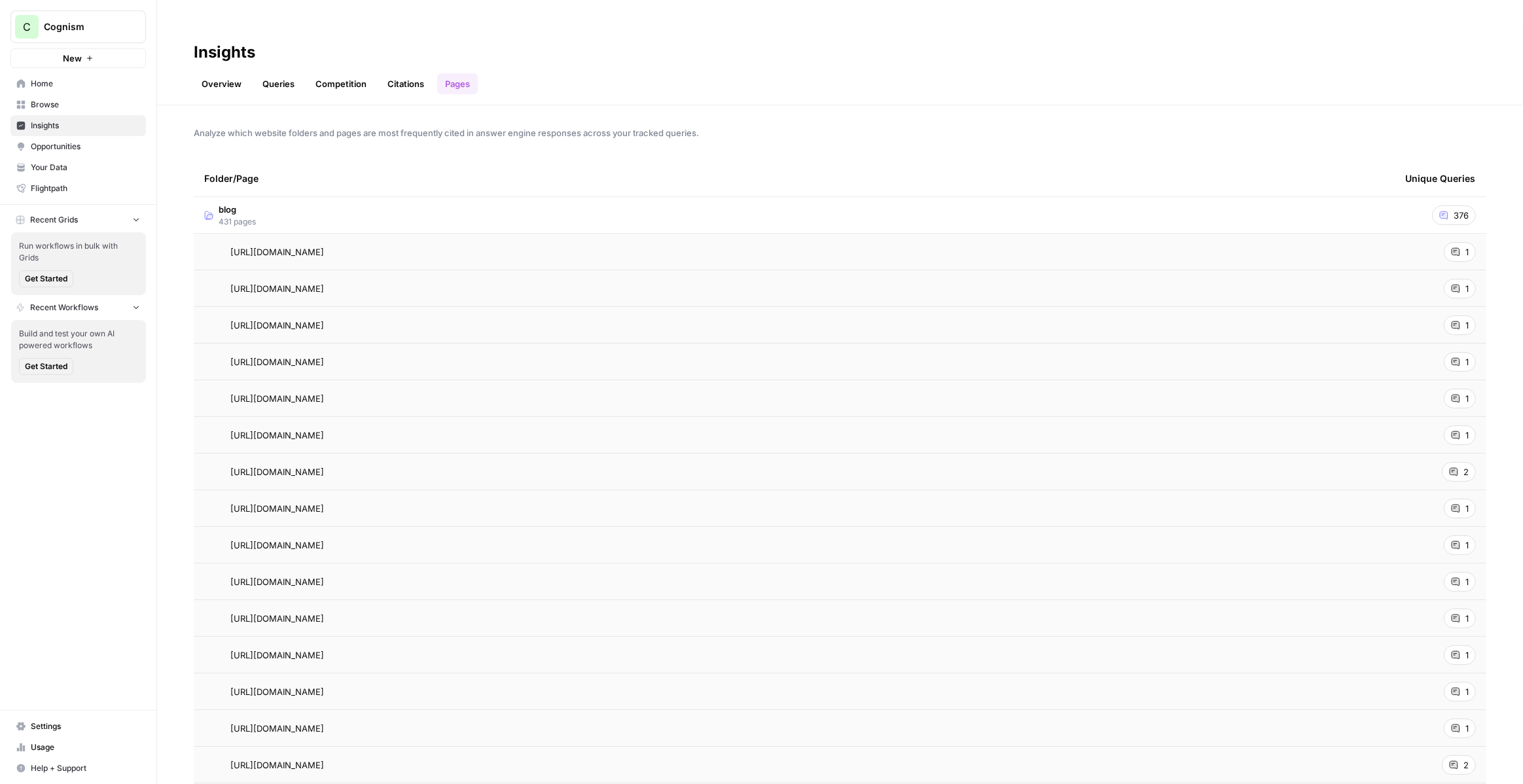
click at [233, 73] on link "Overview" at bounding box center [221, 83] width 56 height 21
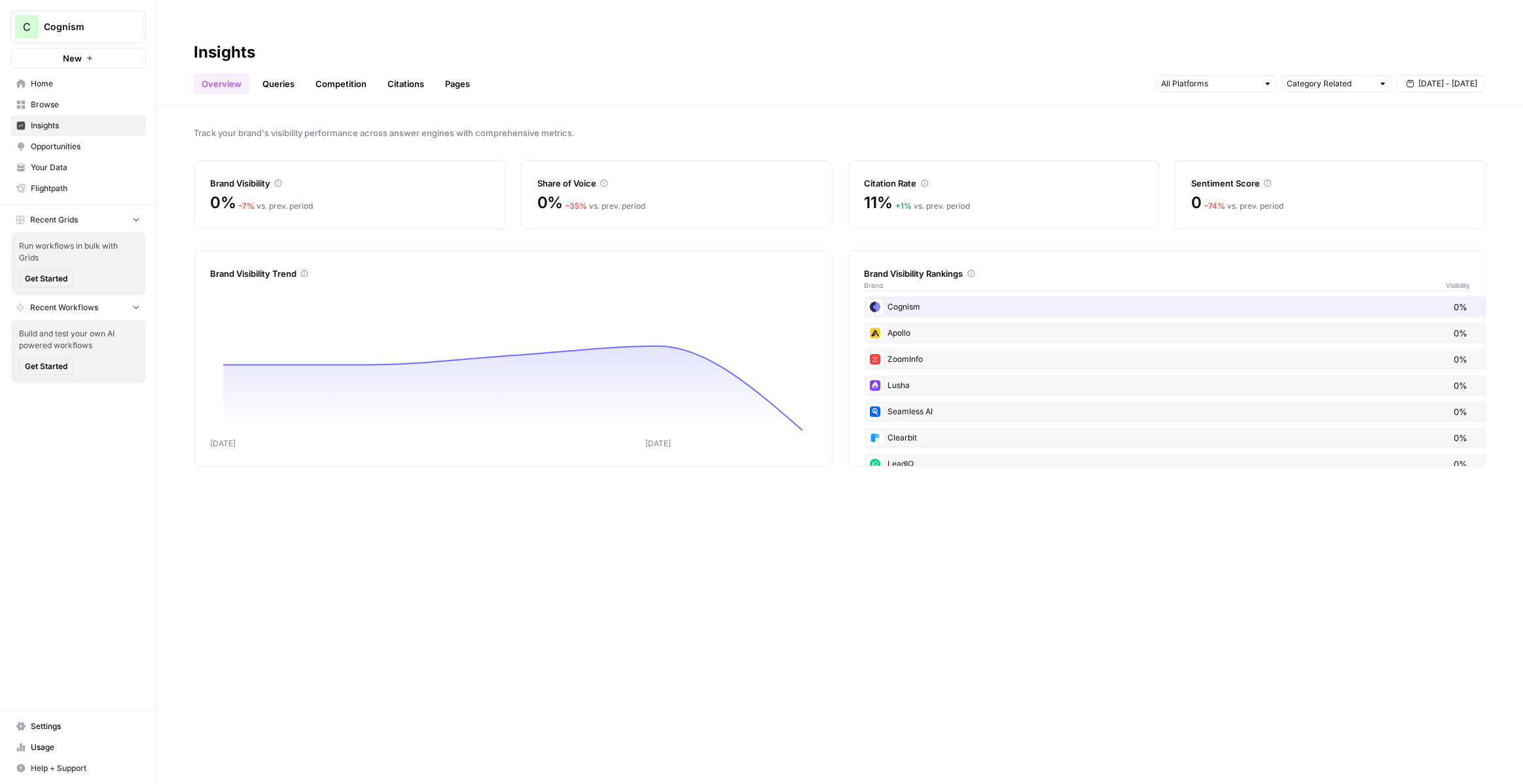
click at [84, 152] on link "Opportunities" at bounding box center [78, 146] width 136 height 21
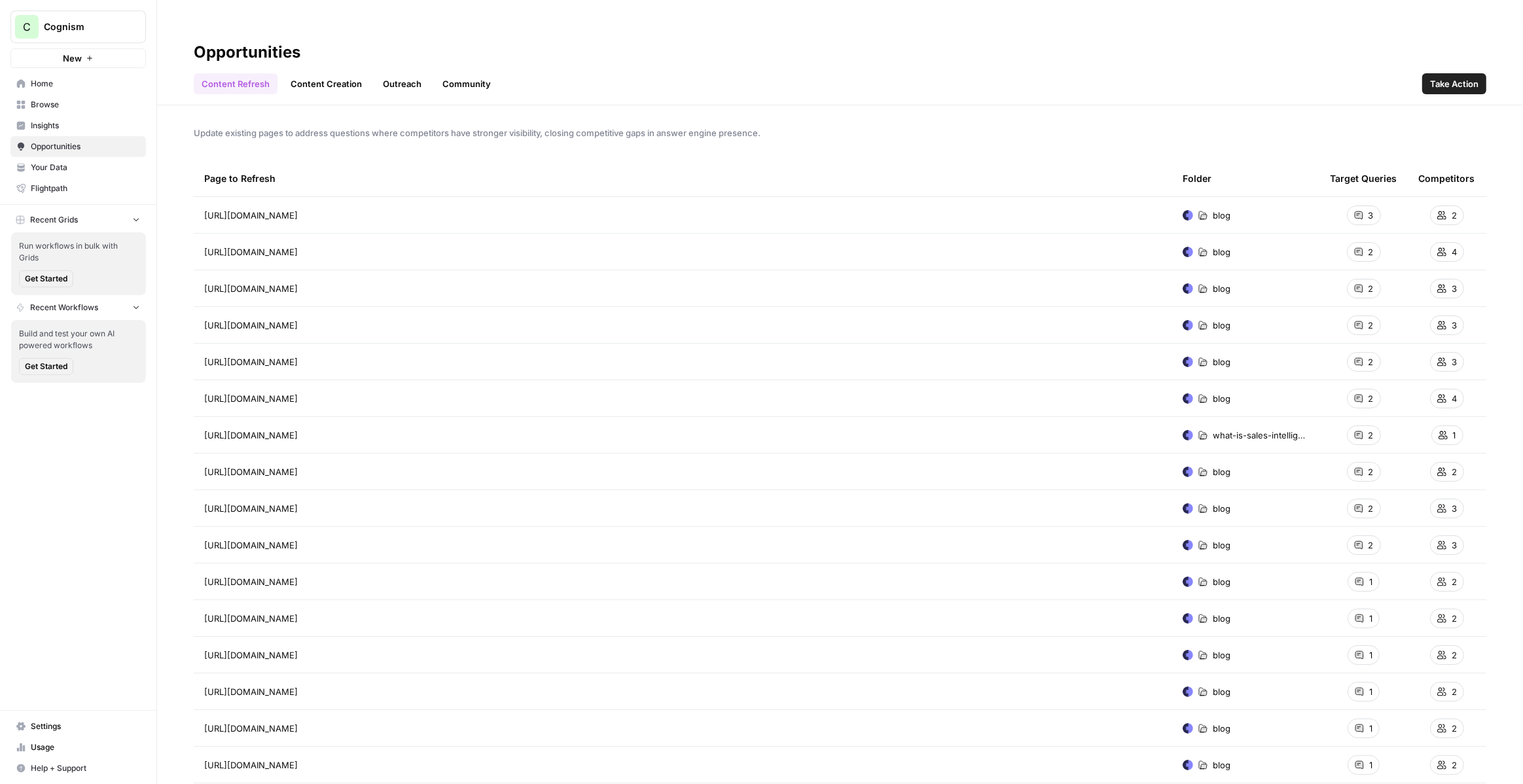
click at [1356, 210] on icon at bounding box center [1358, 214] width 9 height 9
click at [1444, 210] on icon at bounding box center [1441, 214] width 9 height 9
click at [297, 208] on span "https://www.cognism.com/blog/abm-intent-data" at bounding box center [251, 214] width 94 height 13
click at [310, 73] on link "Content Creation" at bounding box center [326, 83] width 87 height 21
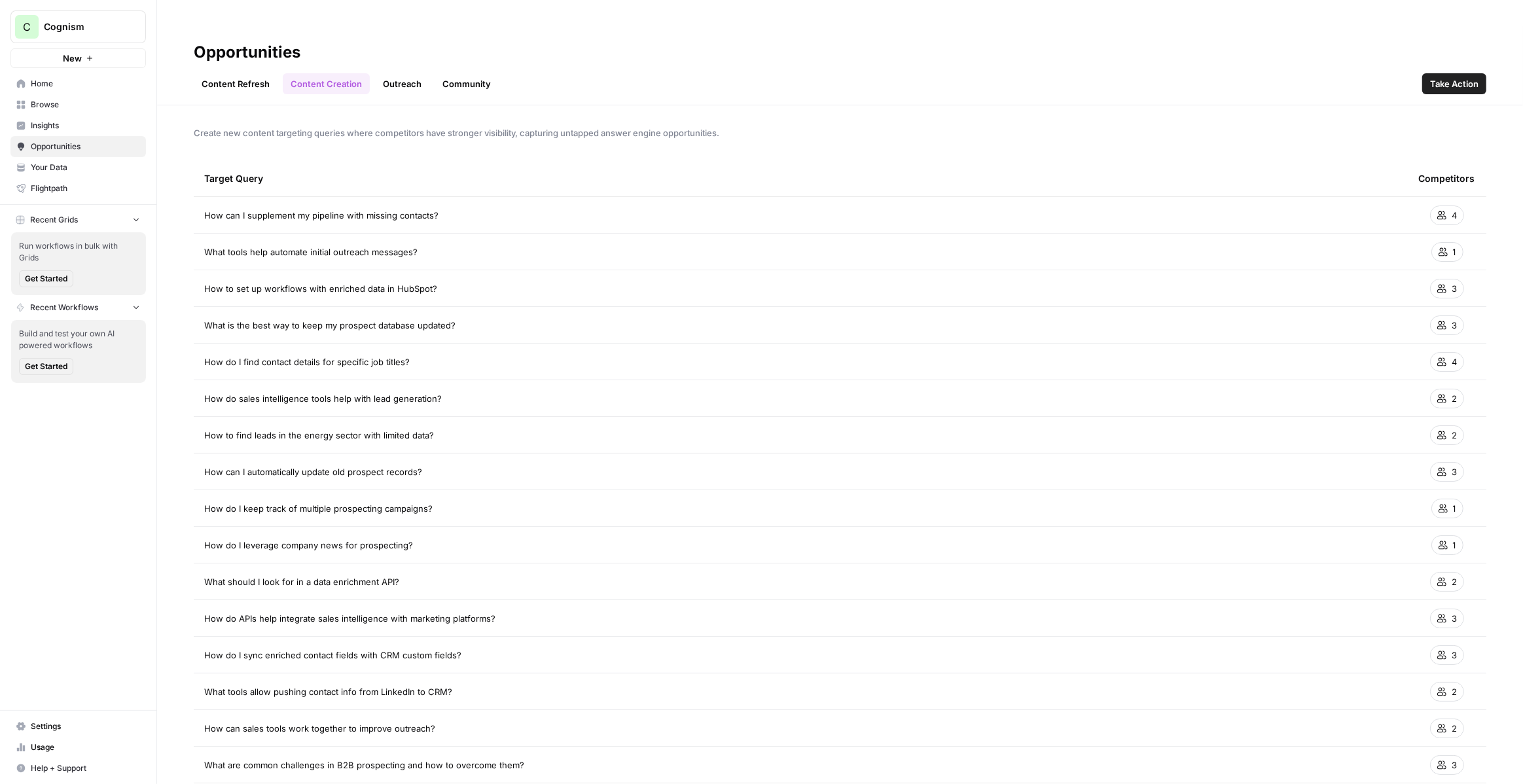
click at [407, 73] on link "Outreach" at bounding box center [402, 83] width 55 height 21
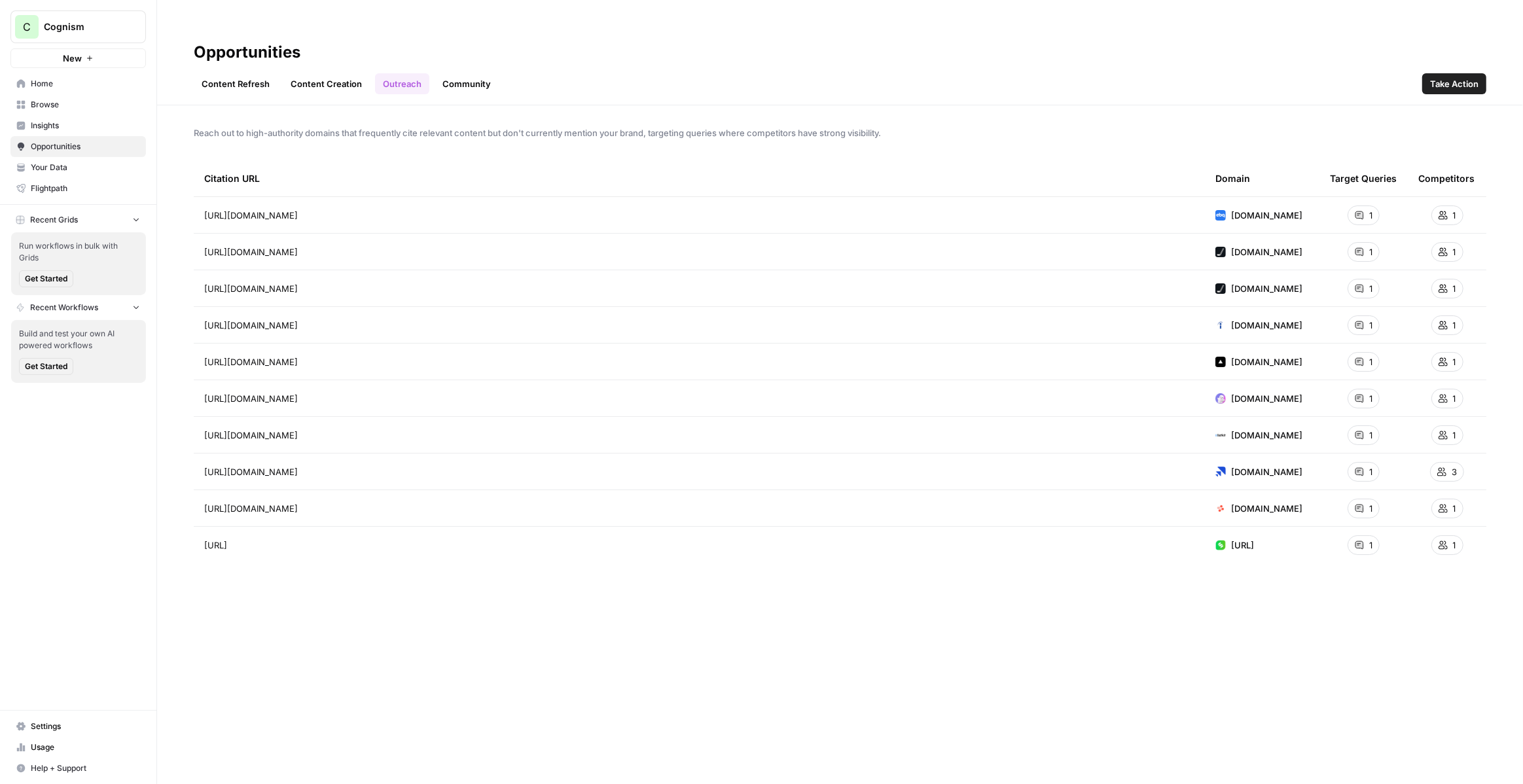
click at [459, 73] on link "Community" at bounding box center [467, 83] width 65 height 21
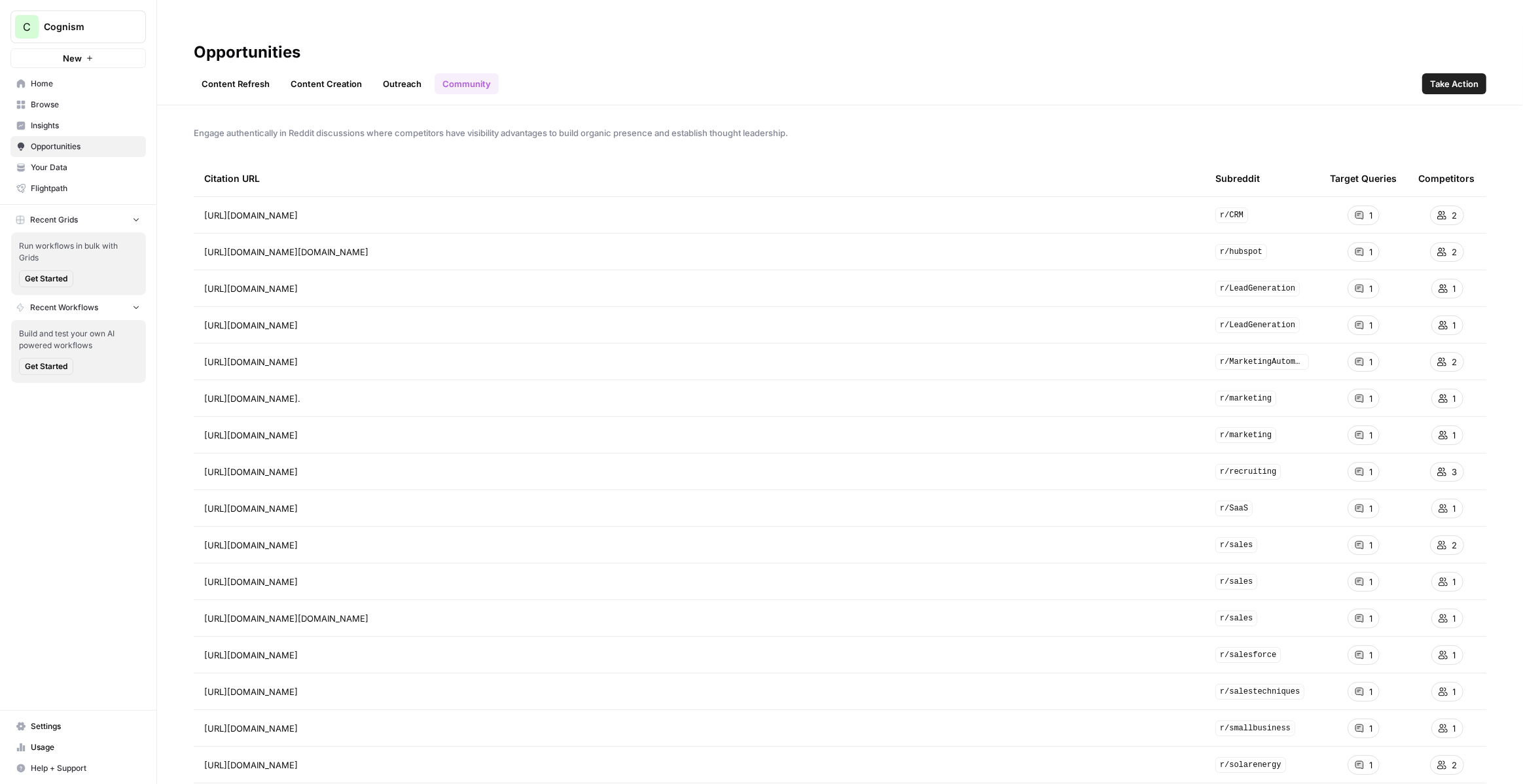
click at [233, 72] on header "Opportunities Content Refresh Content Creation Outreach Community Take Action" at bounding box center [840, 65] width 1366 height 79
click at [86, 123] on span "Insights" at bounding box center [85, 125] width 110 height 12
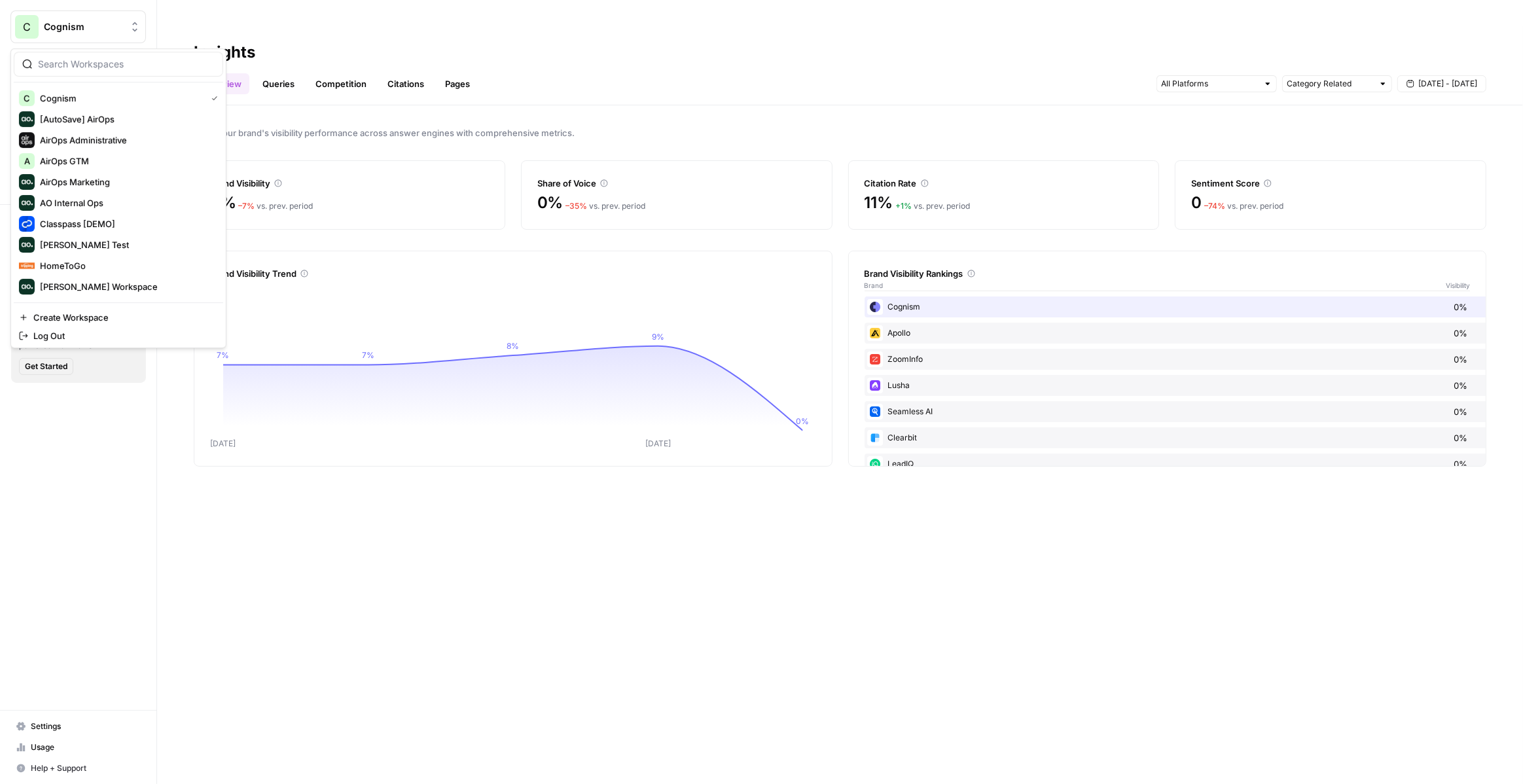
click at [123, 26] on div "Cognism" at bounding box center [93, 26] width 98 height 13
click at [95, 285] on span "Webflow" at bounding box center [126, 286] width 173 height 13
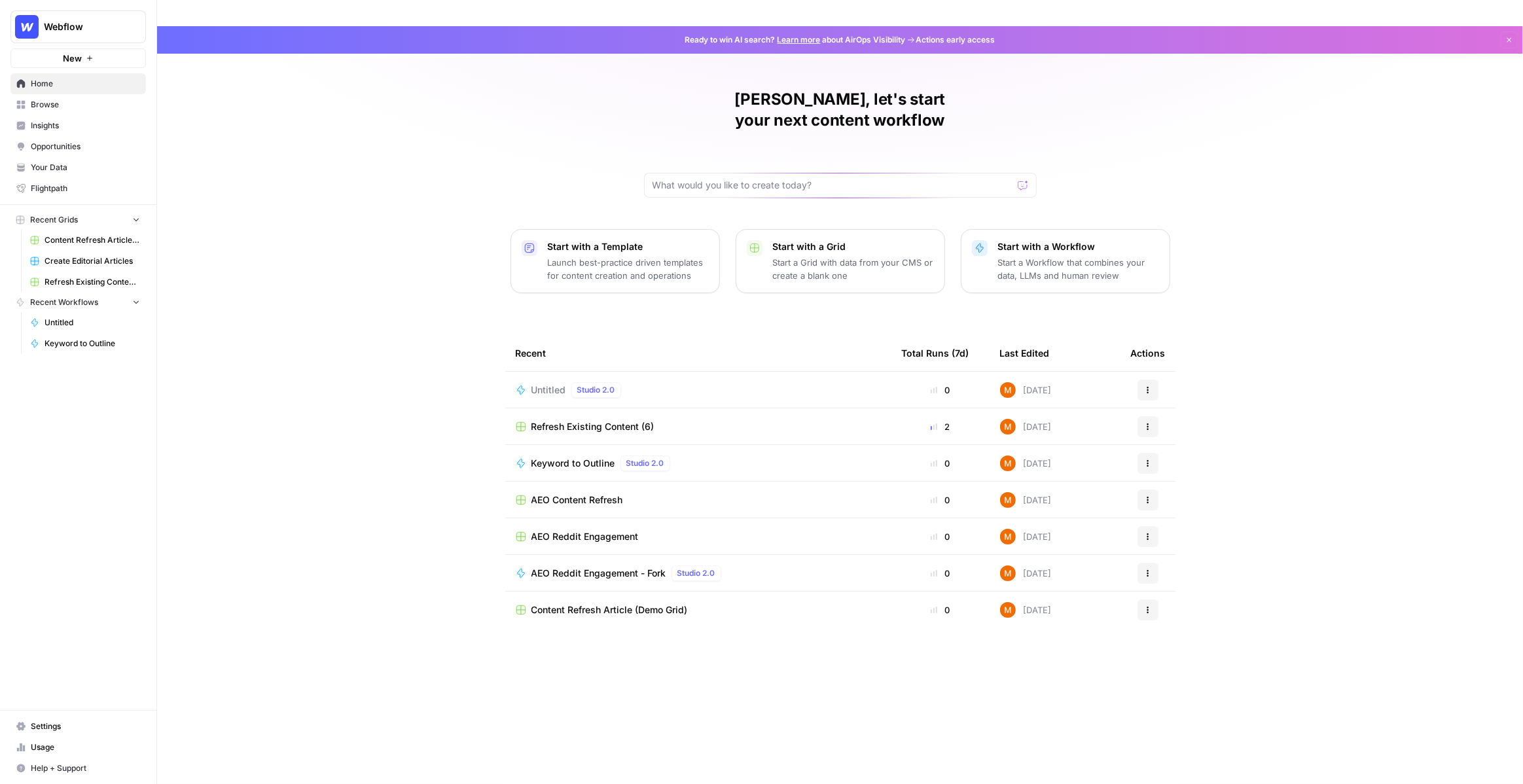
click at [83, 171] on span "Your Data" at bounding box center [85, 167] width 110 height 12
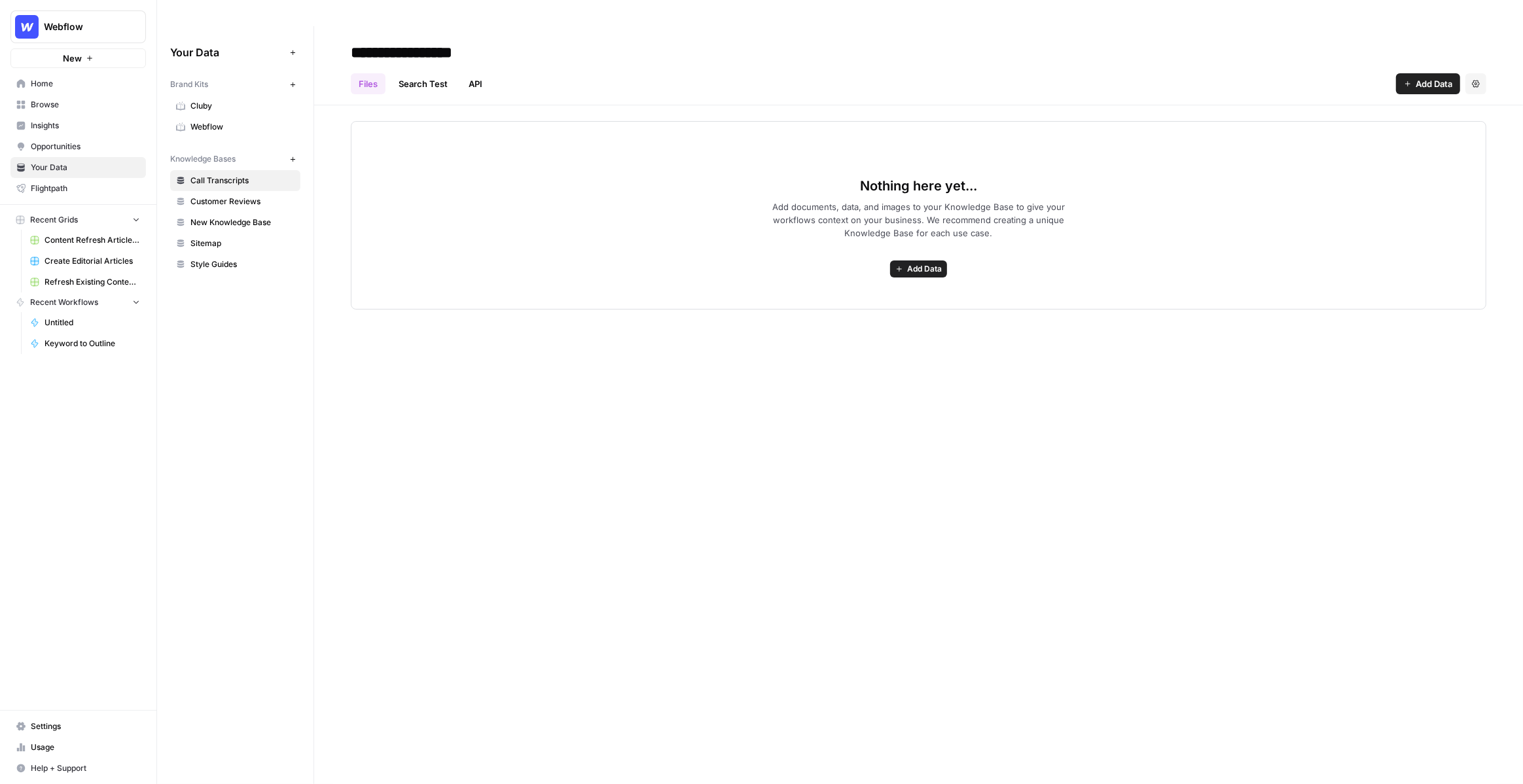
click at [90, 109] on span "Browse" at bounding box center [85, 105] width 110 height 12
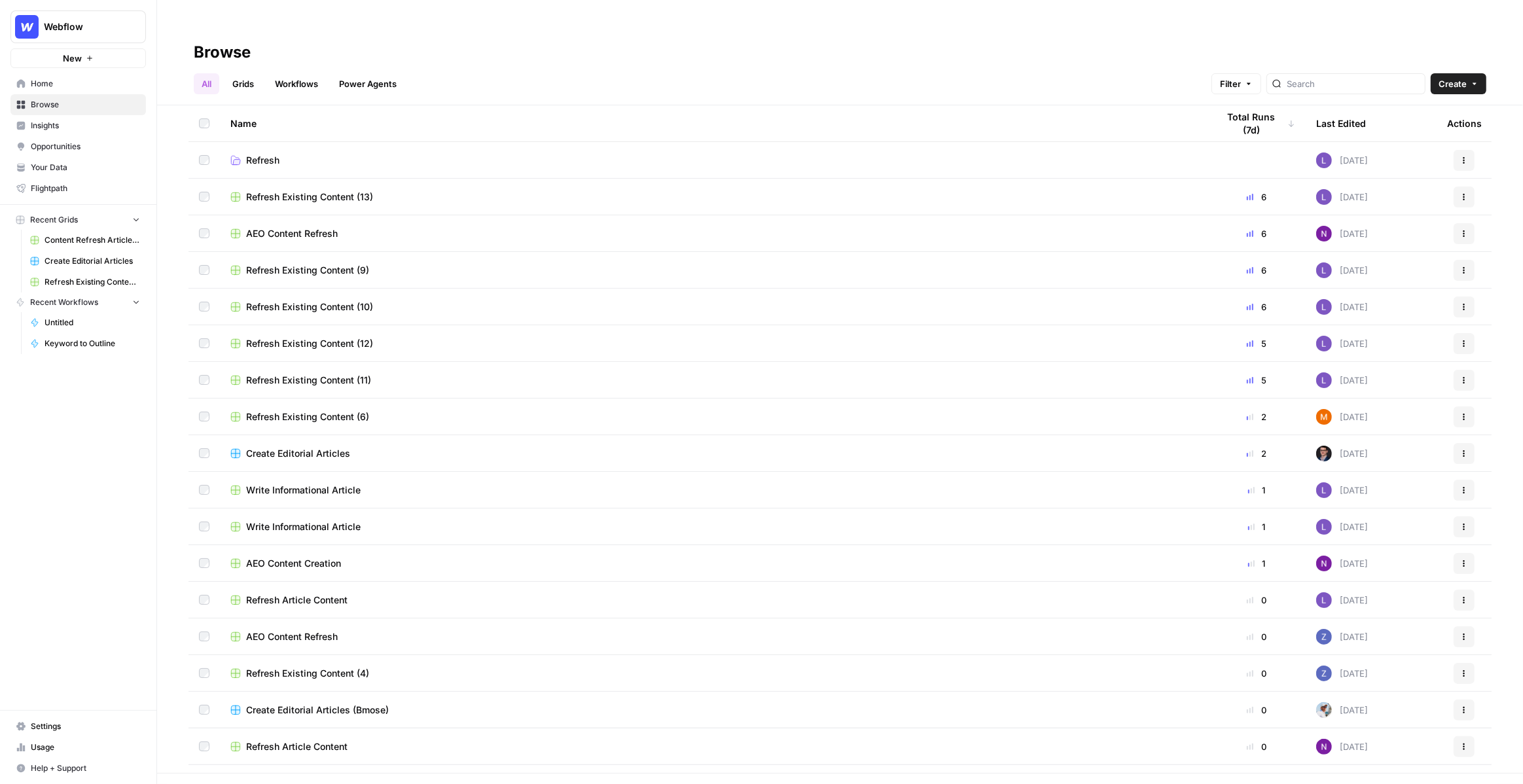
click at [88, 126] on span "Insights" at bounding box center [85, 125] width 110 height 12
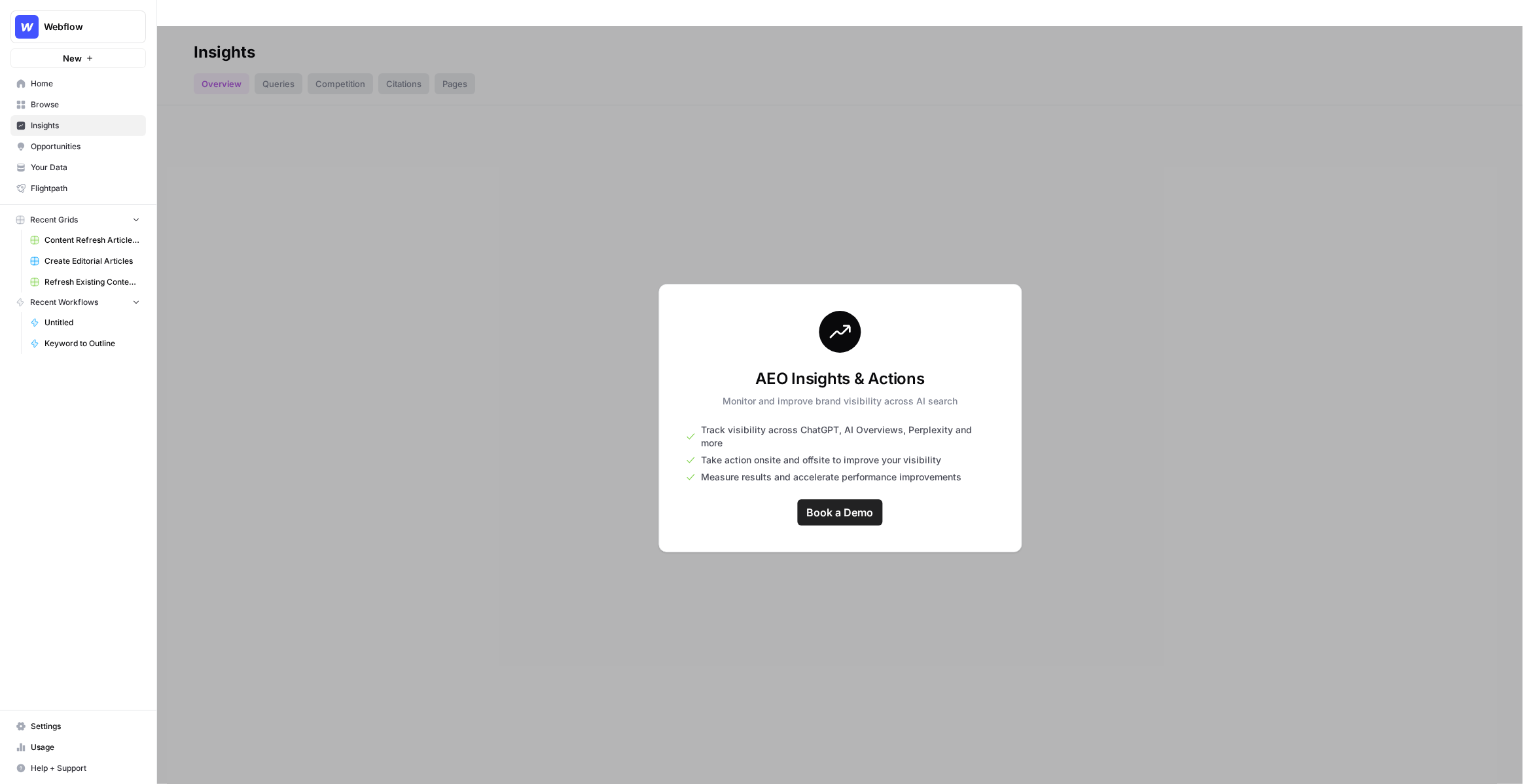
click at [196, 133] on div at bounding box center [840, 418] width 1366 height 784
